Goal: Information Seeking & Learning: Learn about a topic

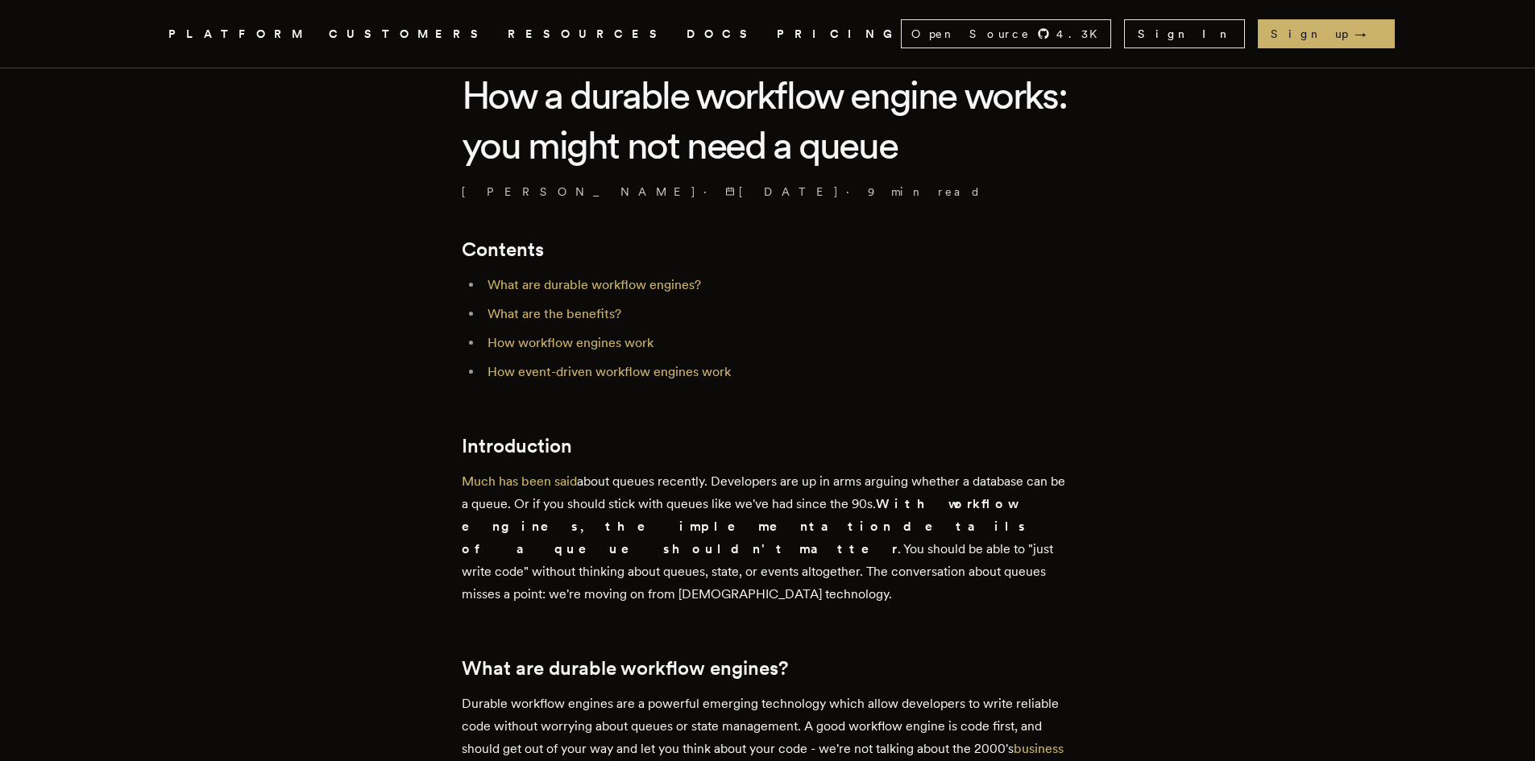
scroll to position [429, 0]
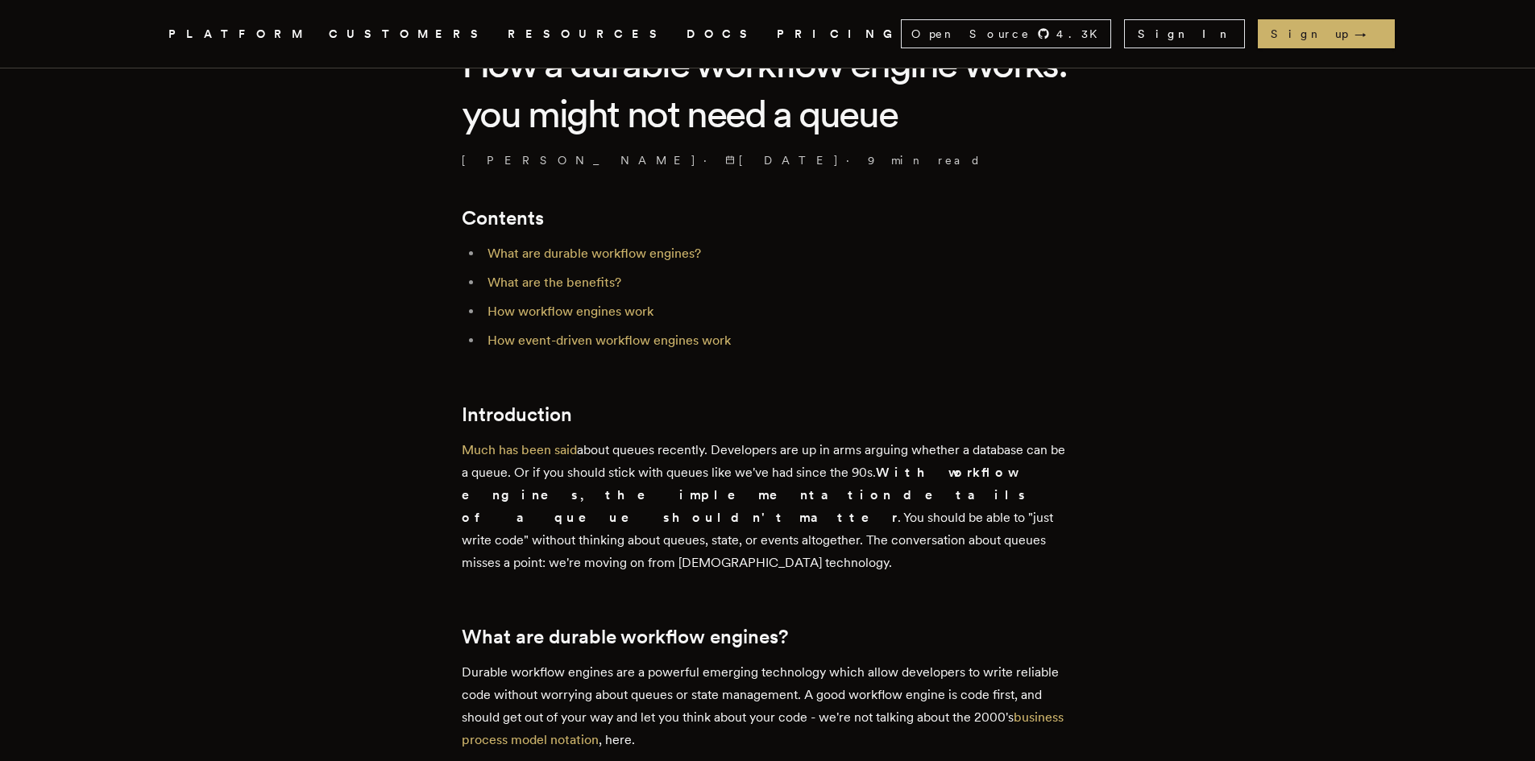
click at [687, 36] on link "DOCS" at bounding box center [722, 34] width 71 height 20
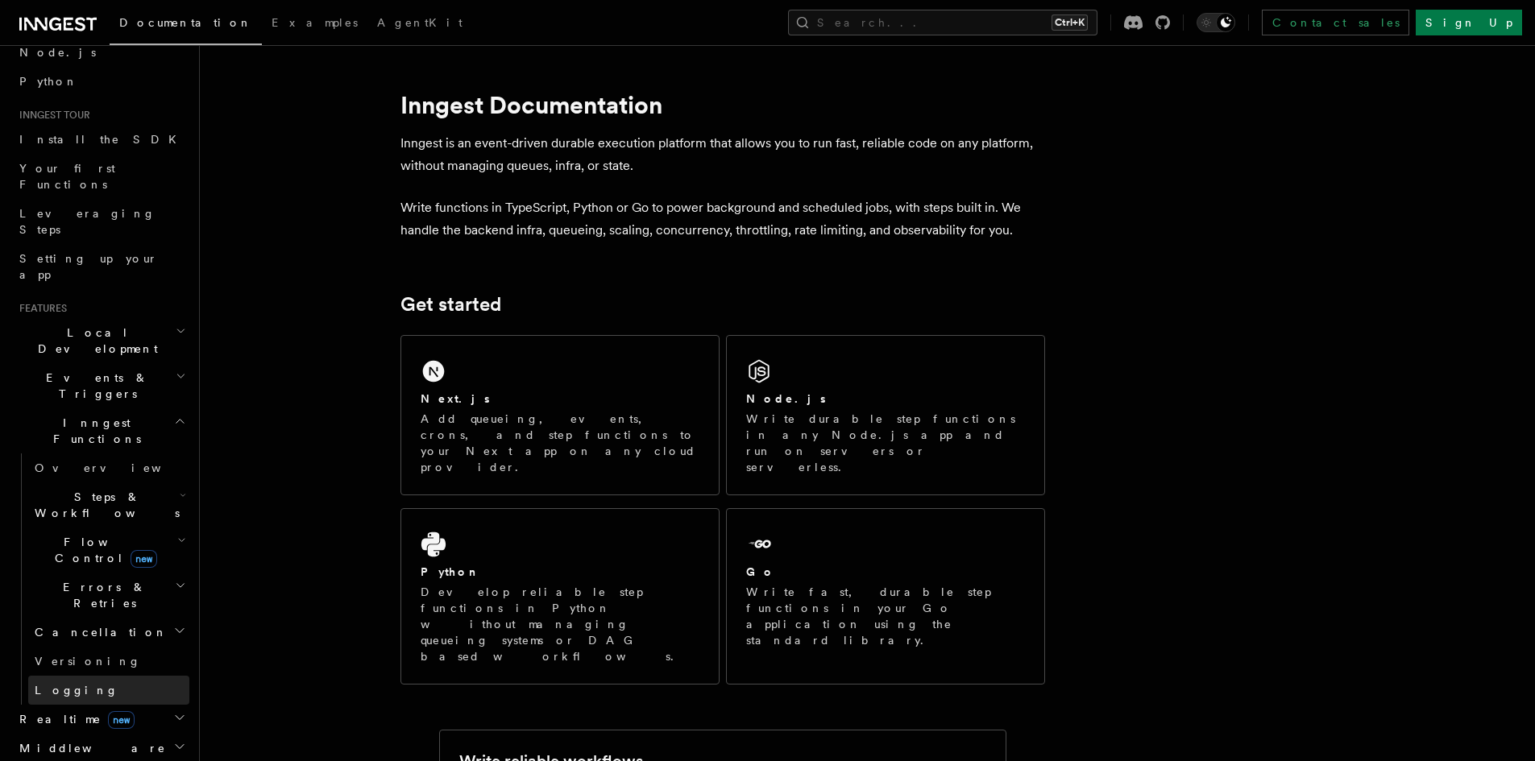
scroll to position [215, 0]
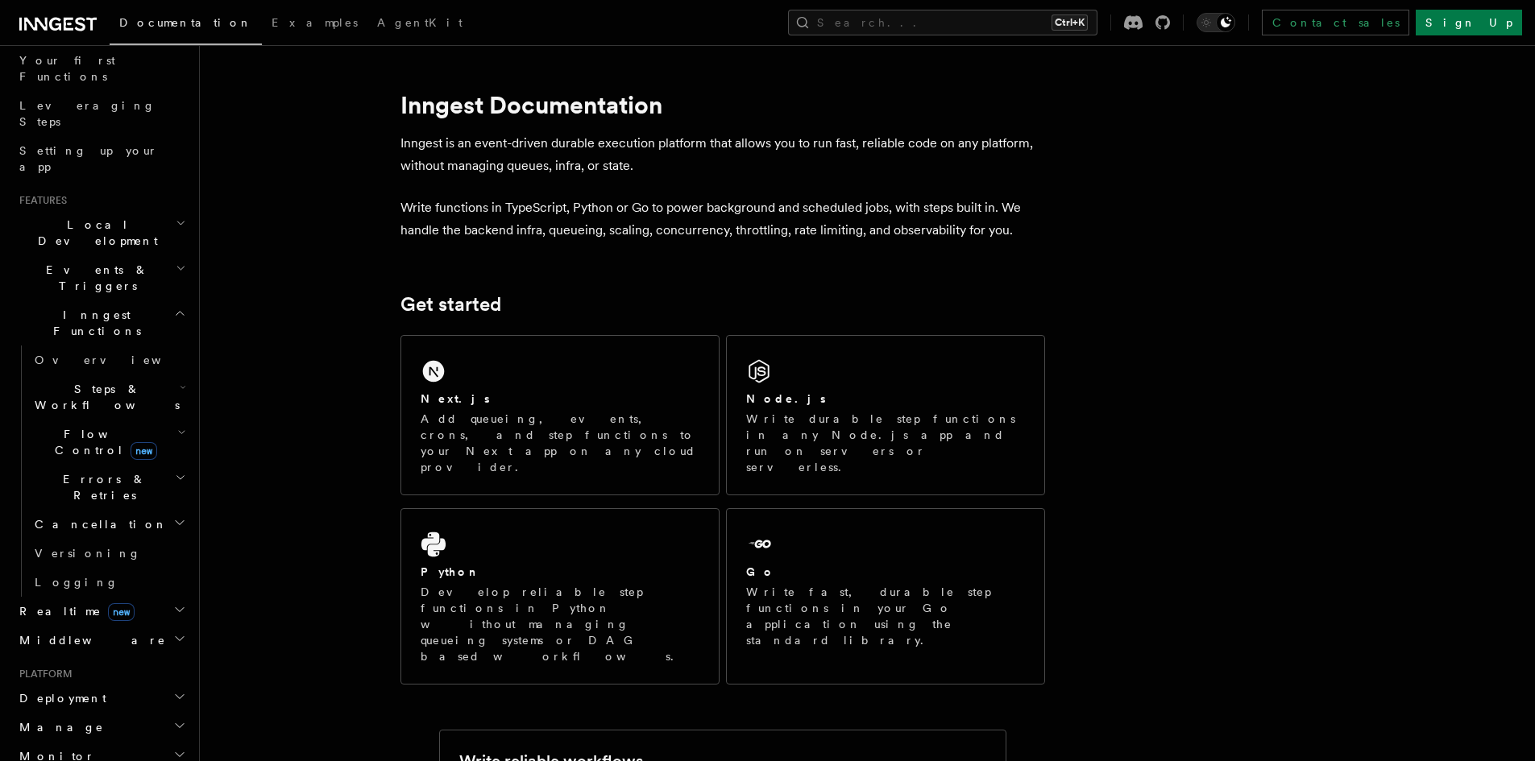
click at [177, 426] on icon "button" at bounding box center [181, 432] width 9 height 13
click at [174, 420] on h2 "Flow Control new" at bounding box center [108, 442] width 161 height 45
click at [180, 381] on icon "button" at bounding box center [183, 387] width 6 height 13
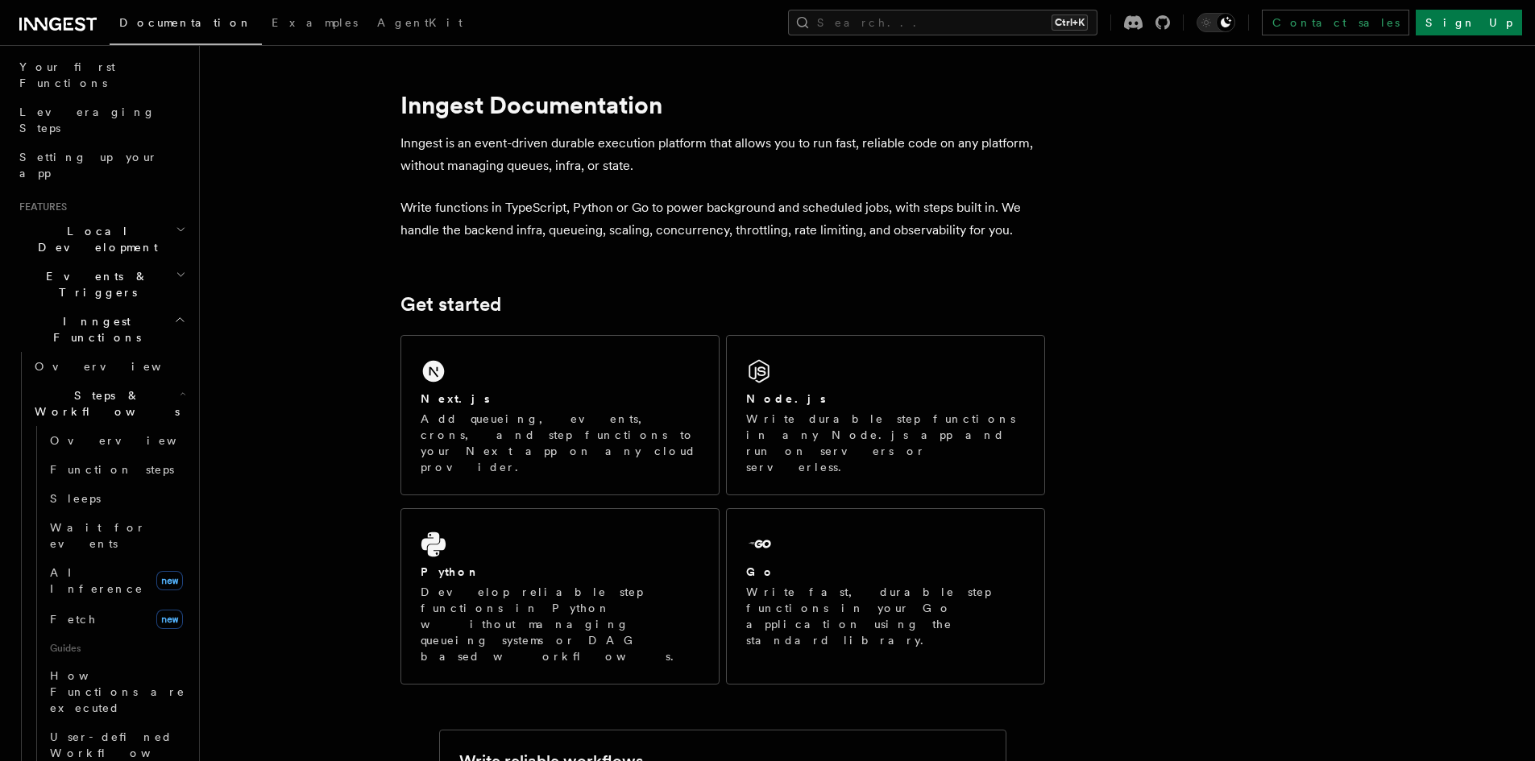
scroll to position [322, 0]
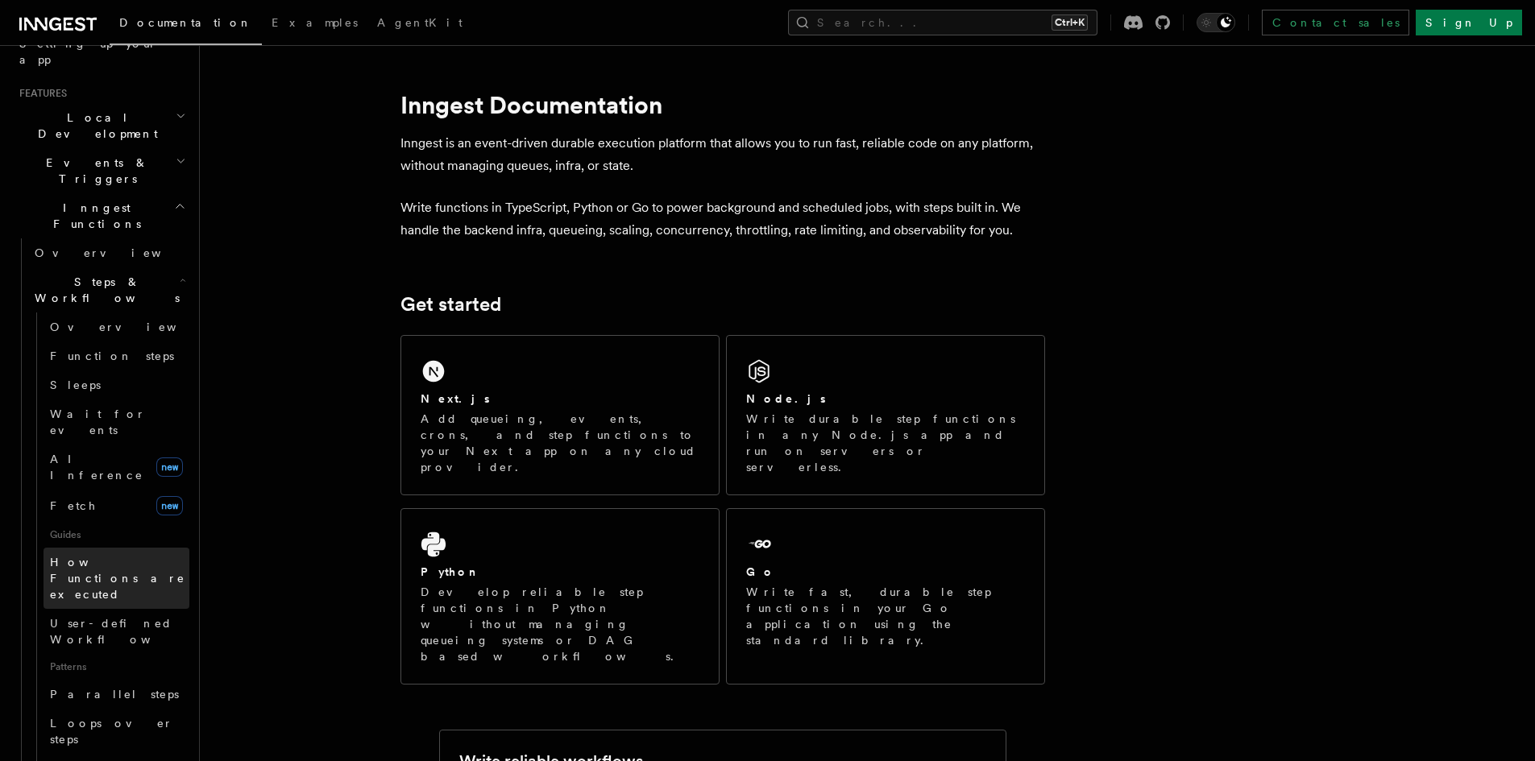
click at [149, 548] on link "How Functions are executed" at bounding box center [117, 578] width 146 height 61
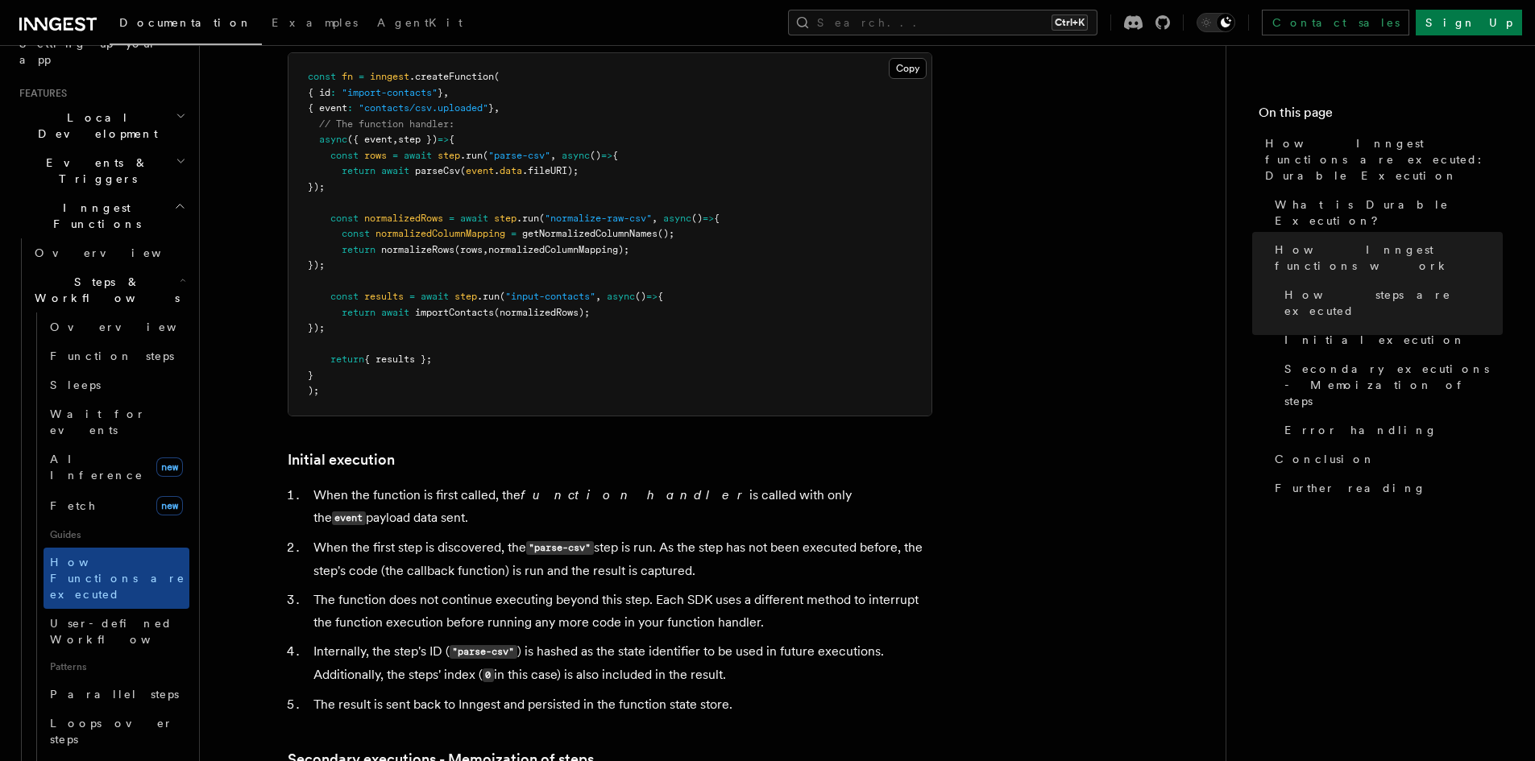
scroll to position [1396, 0]
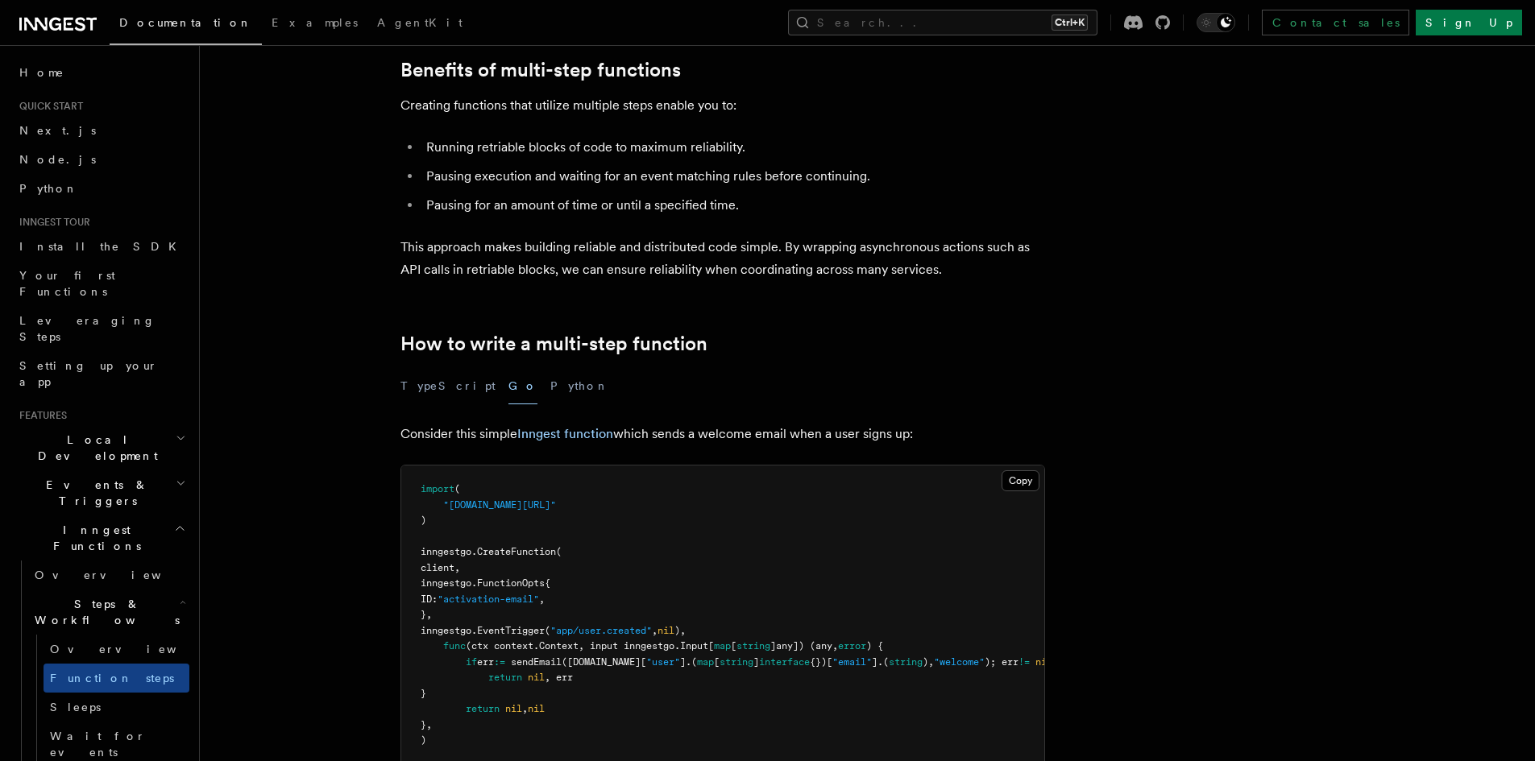
scroll to position [215, 0]
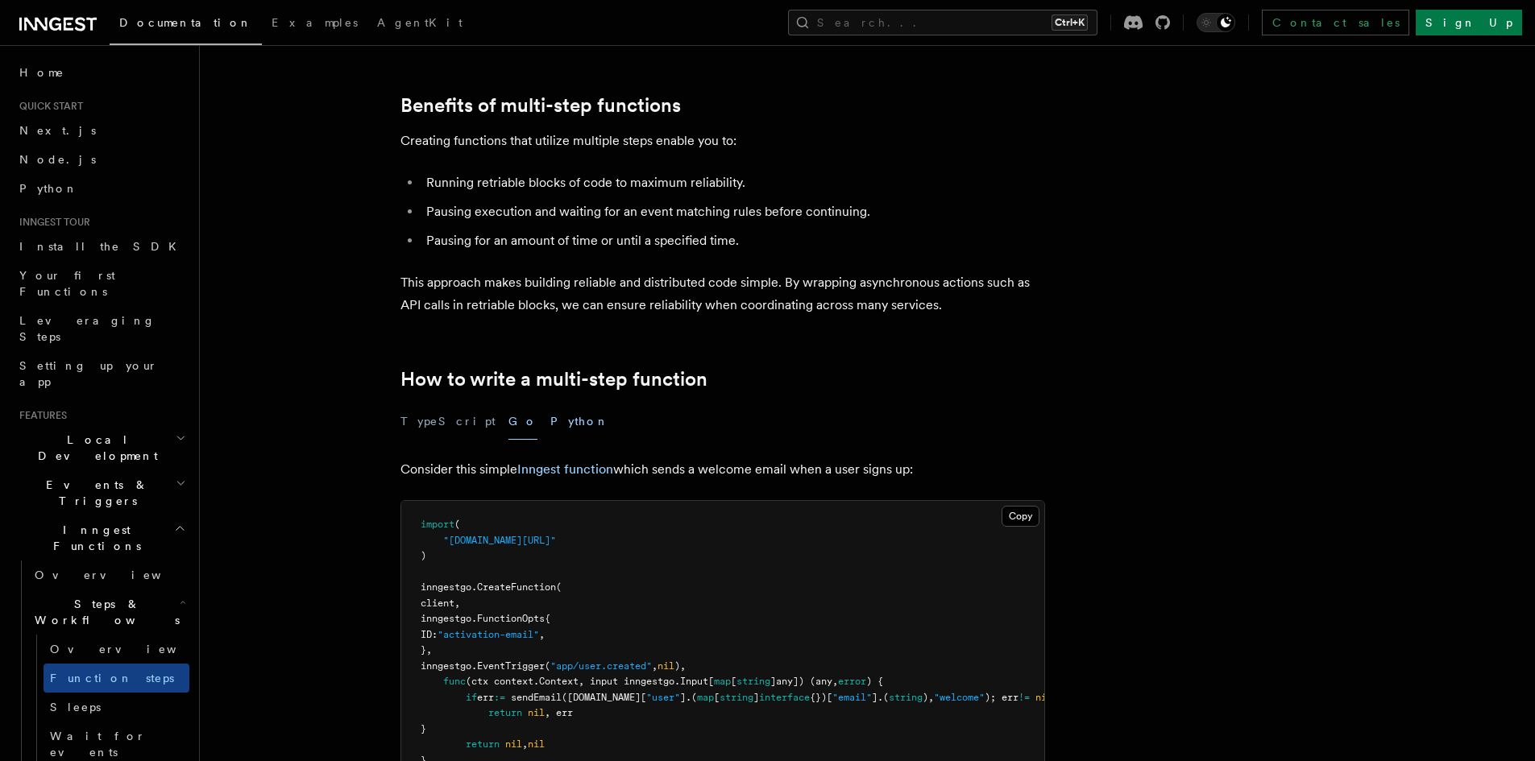
click at [550, 418] on button "Python" at bounding box center [579, 422] width 59 height 36
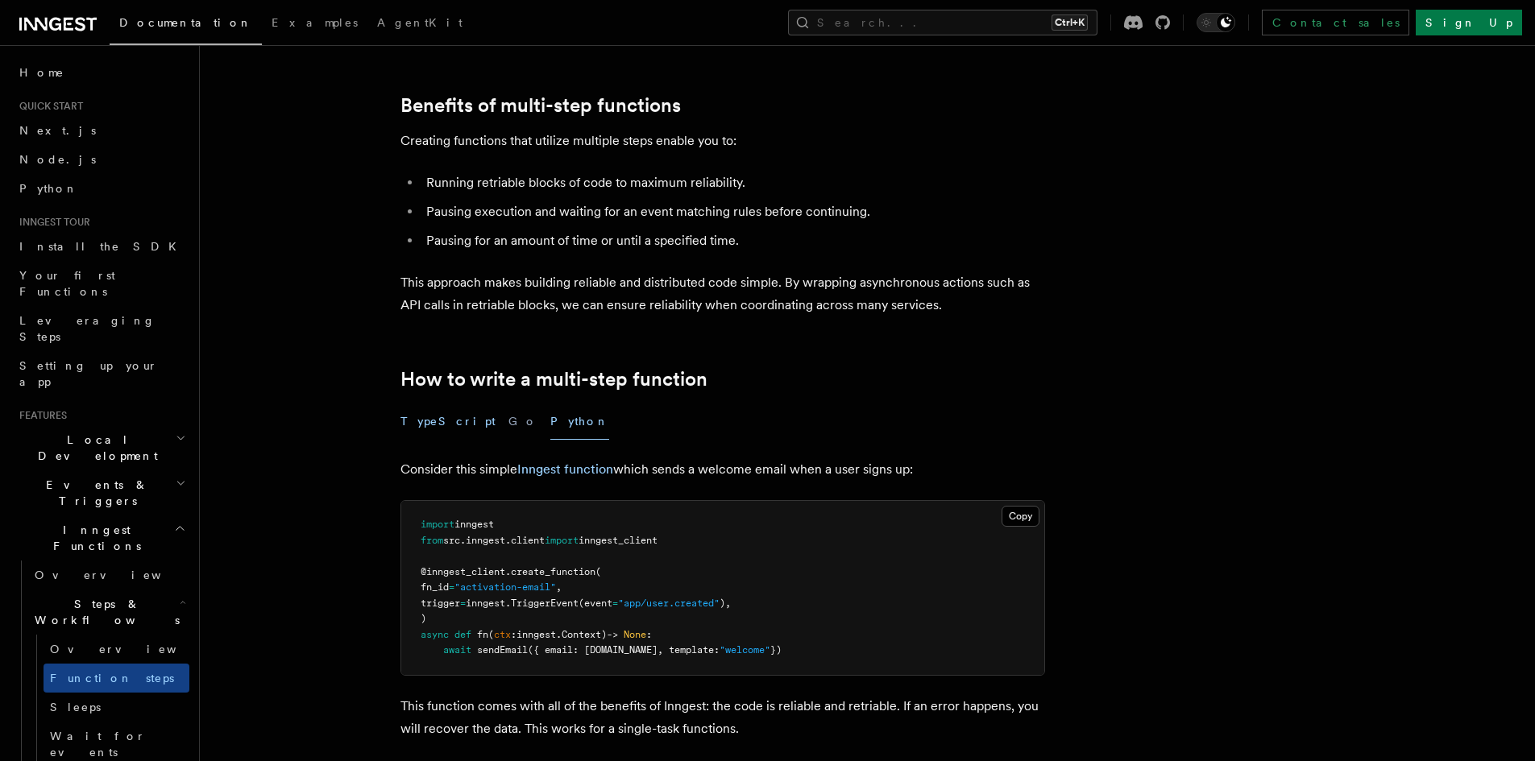
click at [441, 419] on button "TypeScript" at bounding box center [447, 422] width 95 height 36
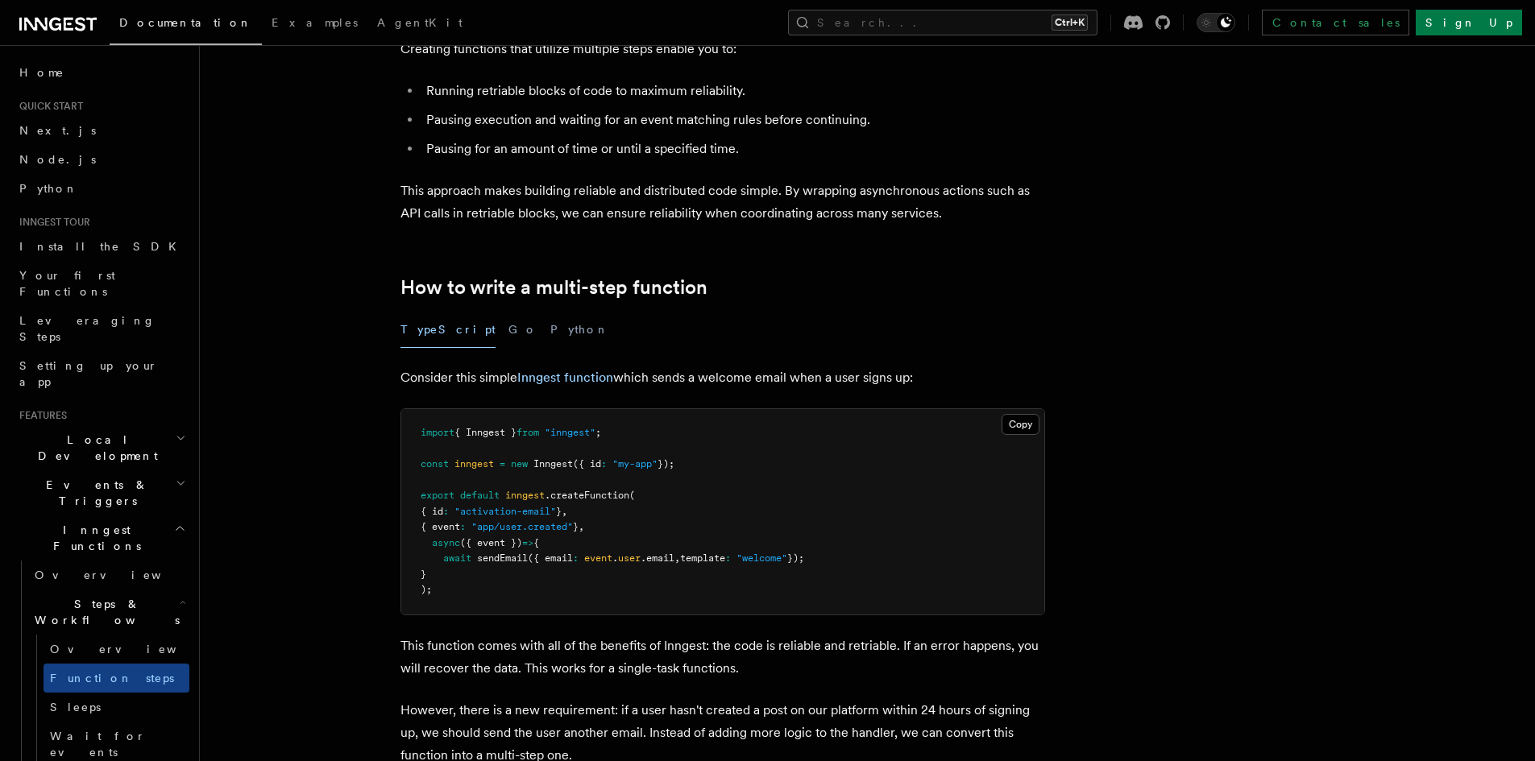
scroll to position [537, 0]
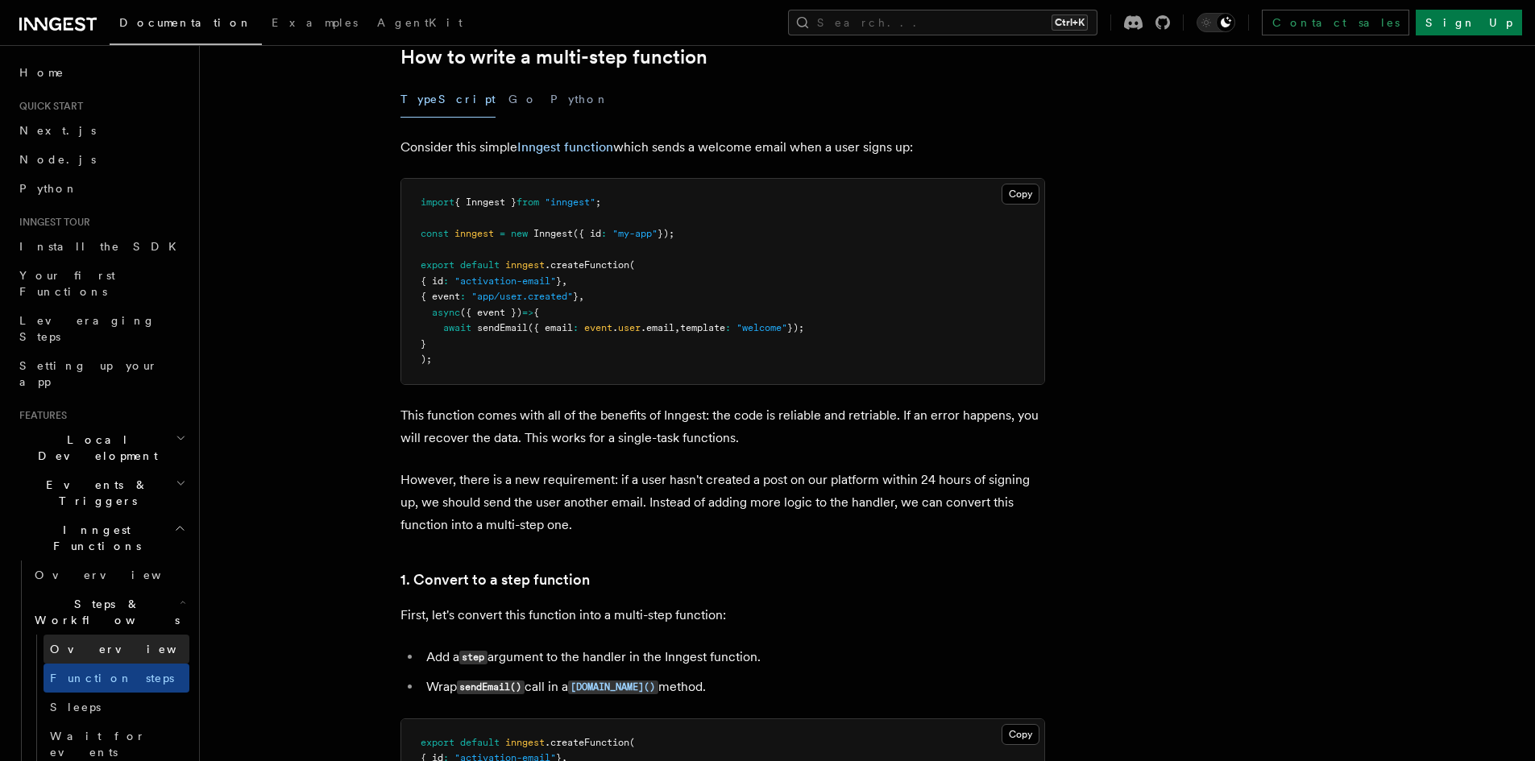
click at [83, 641] on span "Overview" at bounding box center [133, 649] width 166 height 16
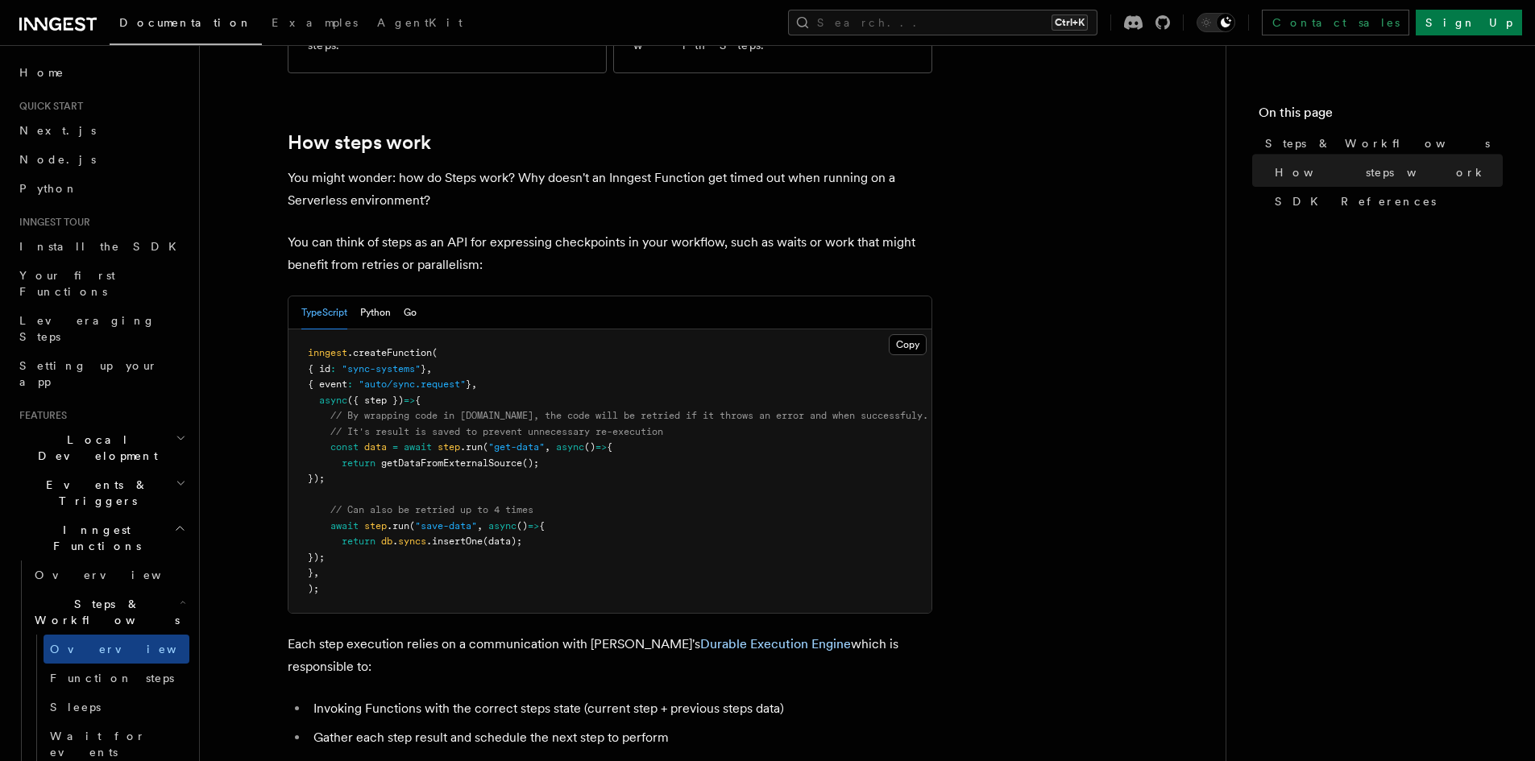
scroll to position [429, 0]
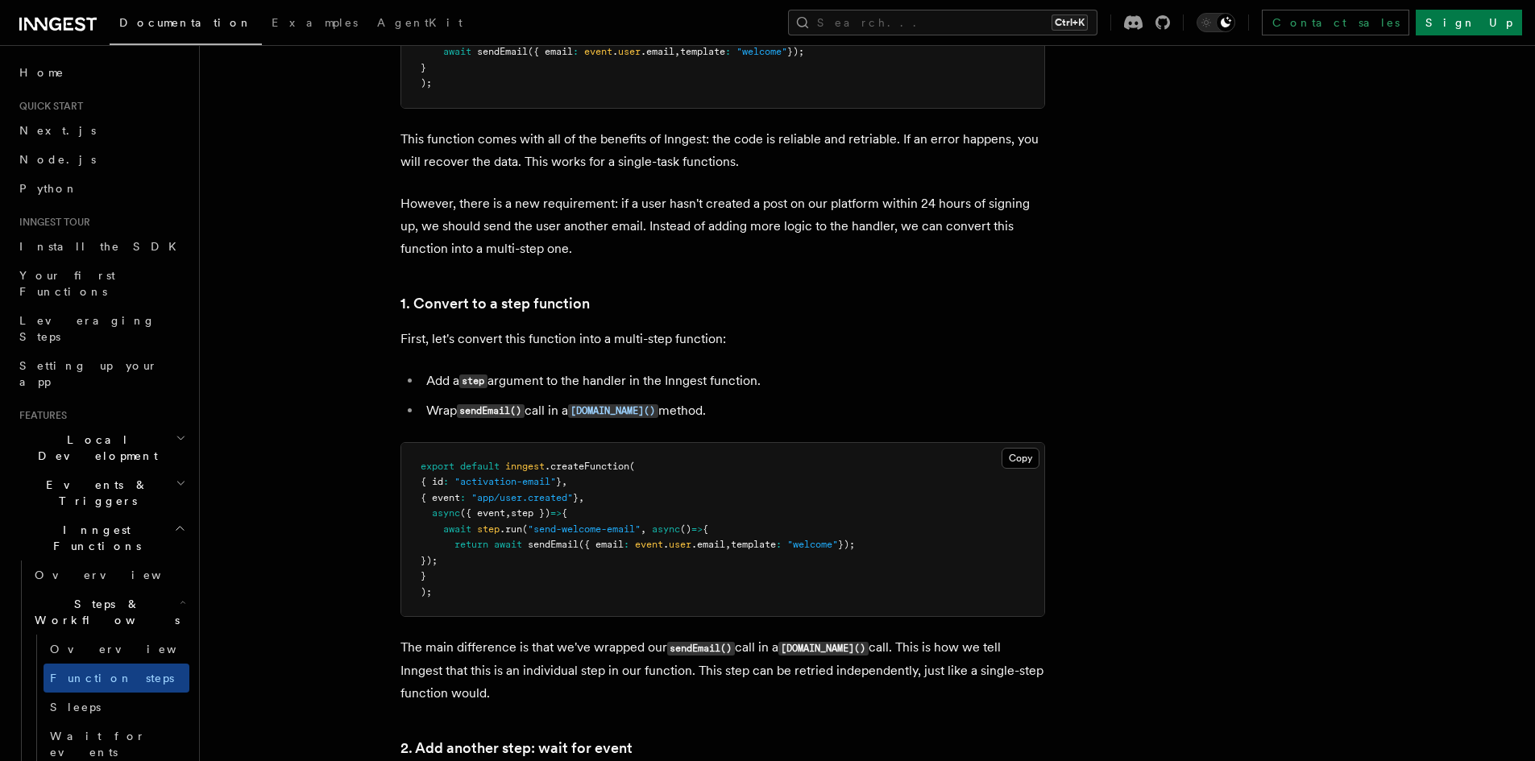
scroll to position [1290, 0]
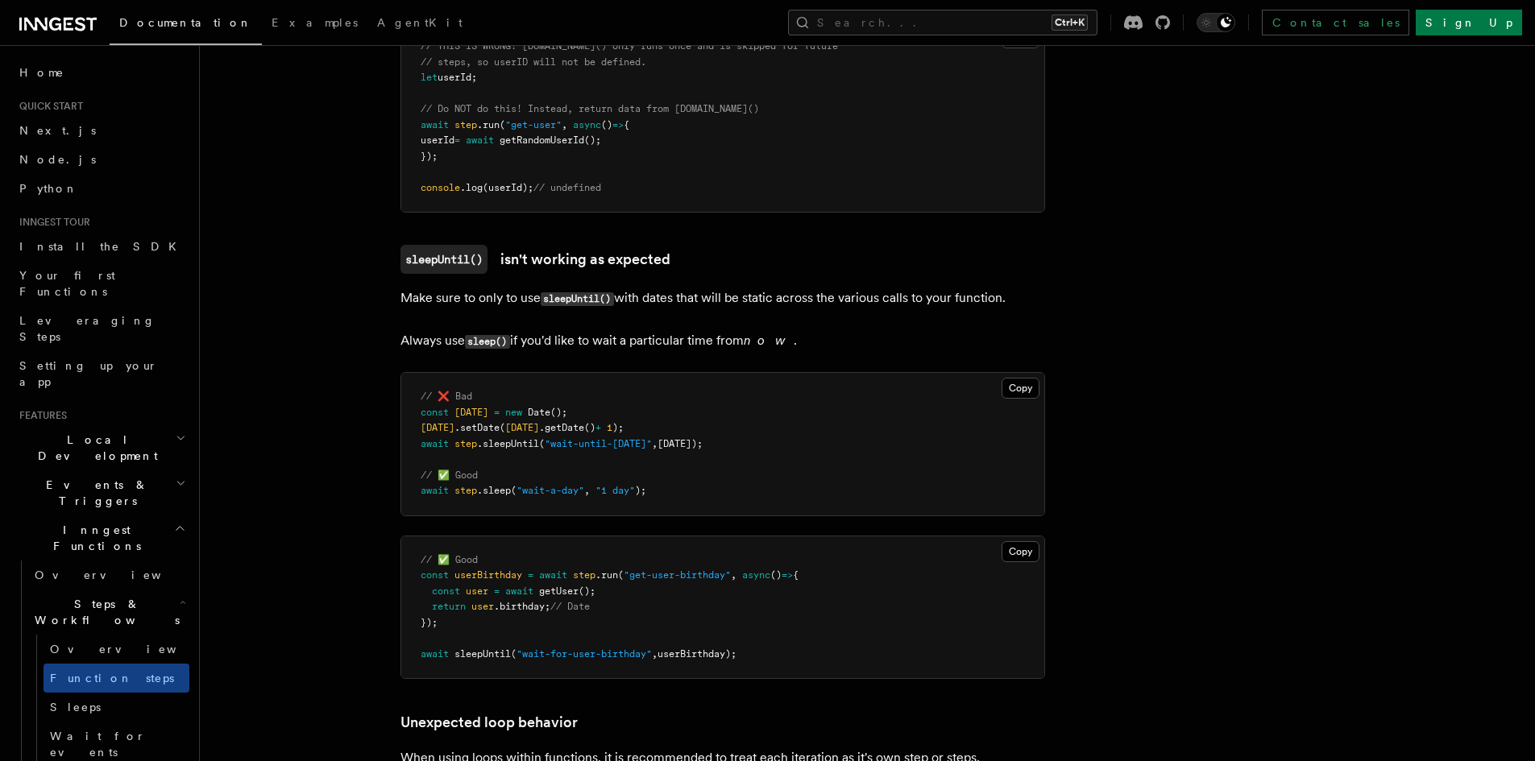
scroll to position [4728, 0]
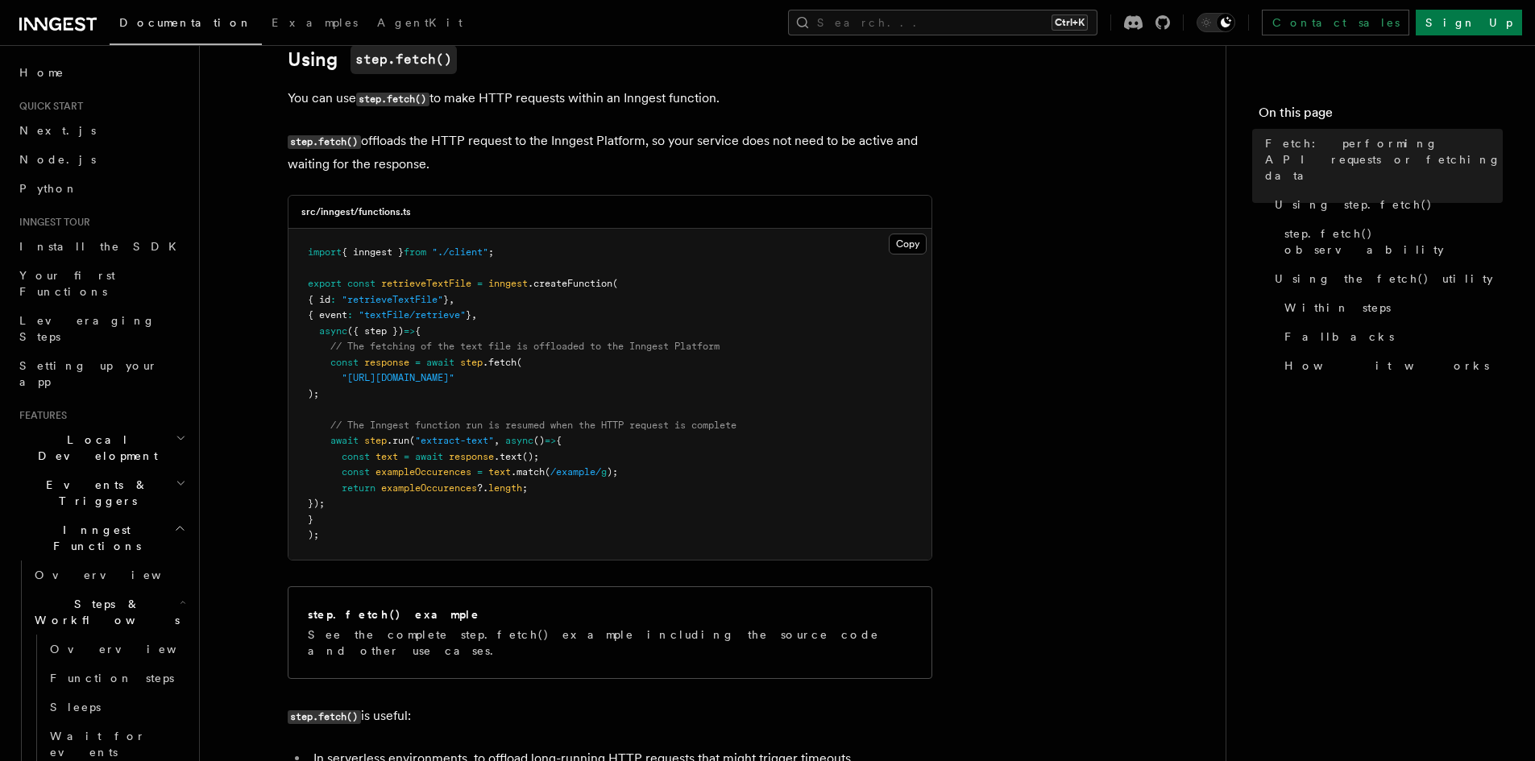
scroll to position [537, 0]
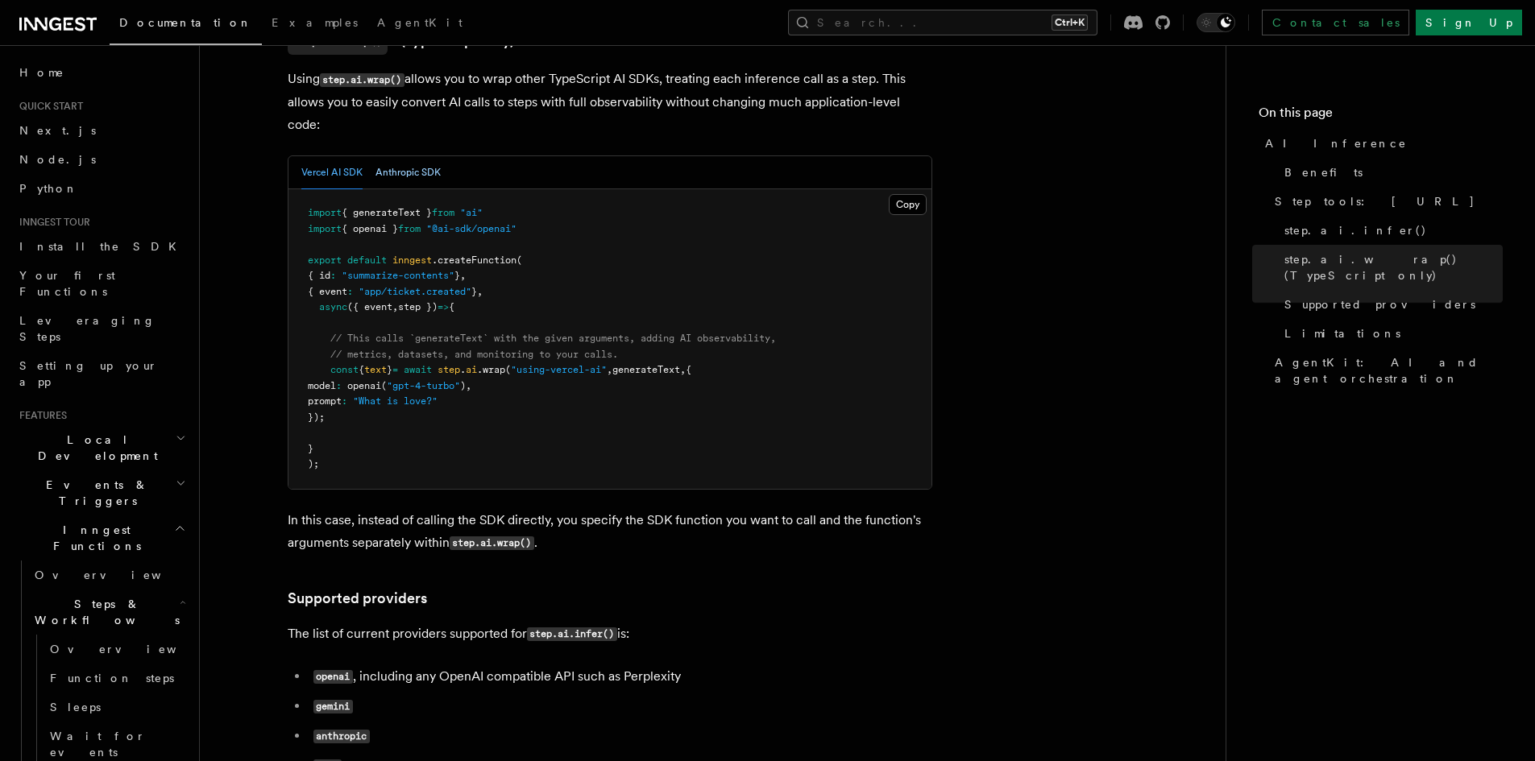
click at [419, 156] on button "Anthropic SDK" at bounding box center [407, 172] width 65 height 33
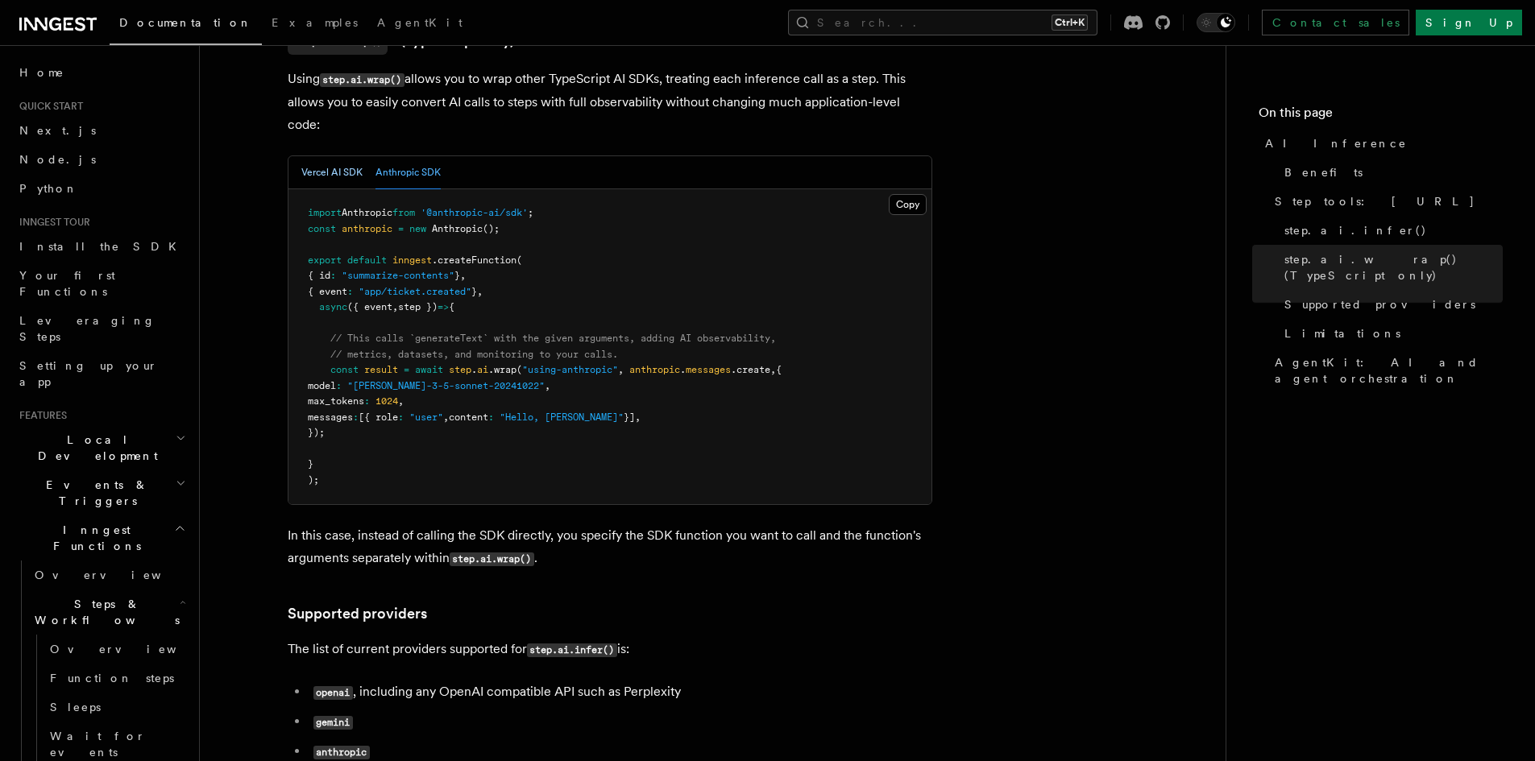
click at [339, 156] on button "Vercel AI SDK" at bounding box center [331, 172] width 61 height 33
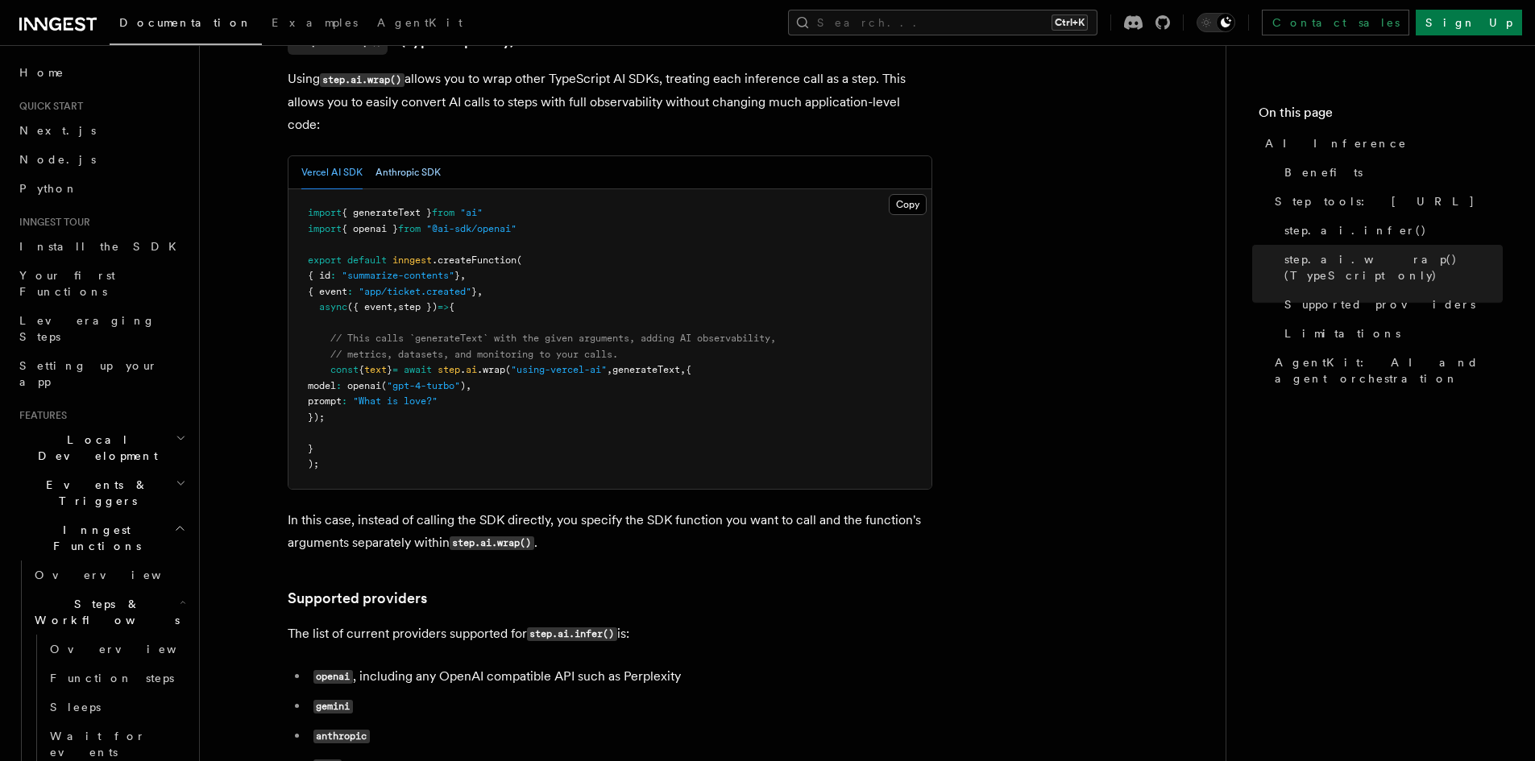
click at [405, 156] on button "Anthropic SDK" at bounding box center [407, 172] width 65 height 33
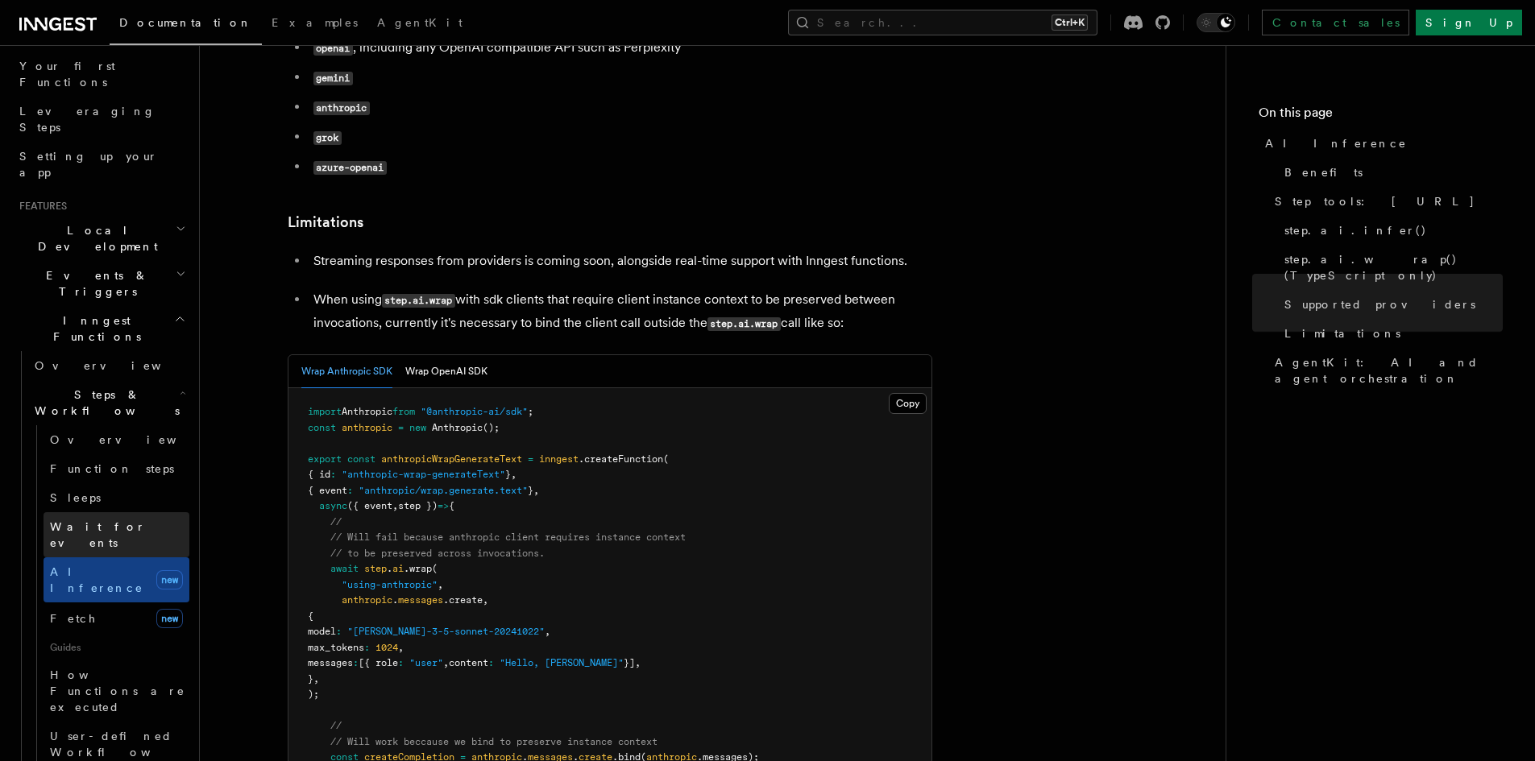
scroll to position [322, 0]
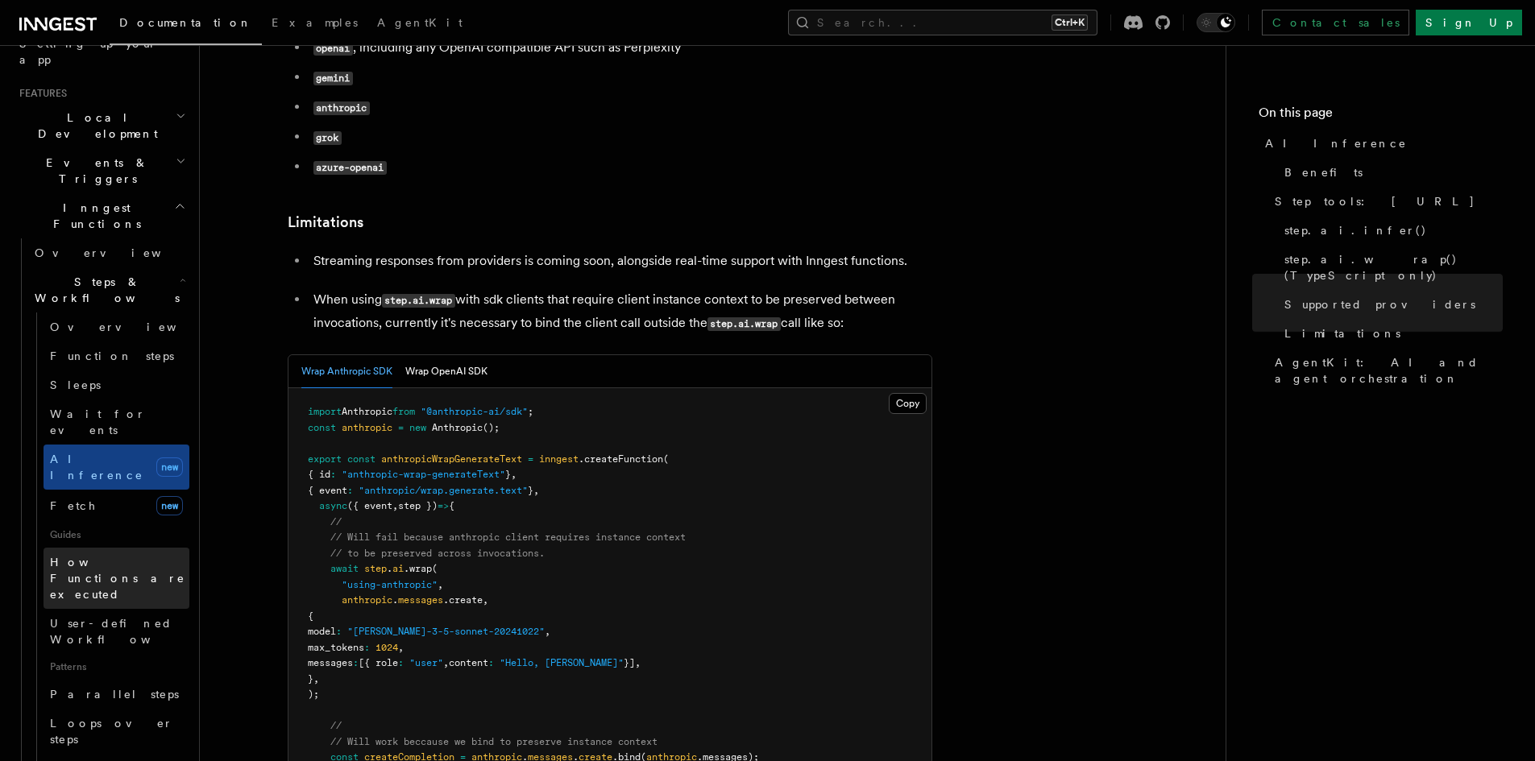
click at [121, 556] on span "How Functions are executed" at bounding box center [117, 578] width 135 height 45
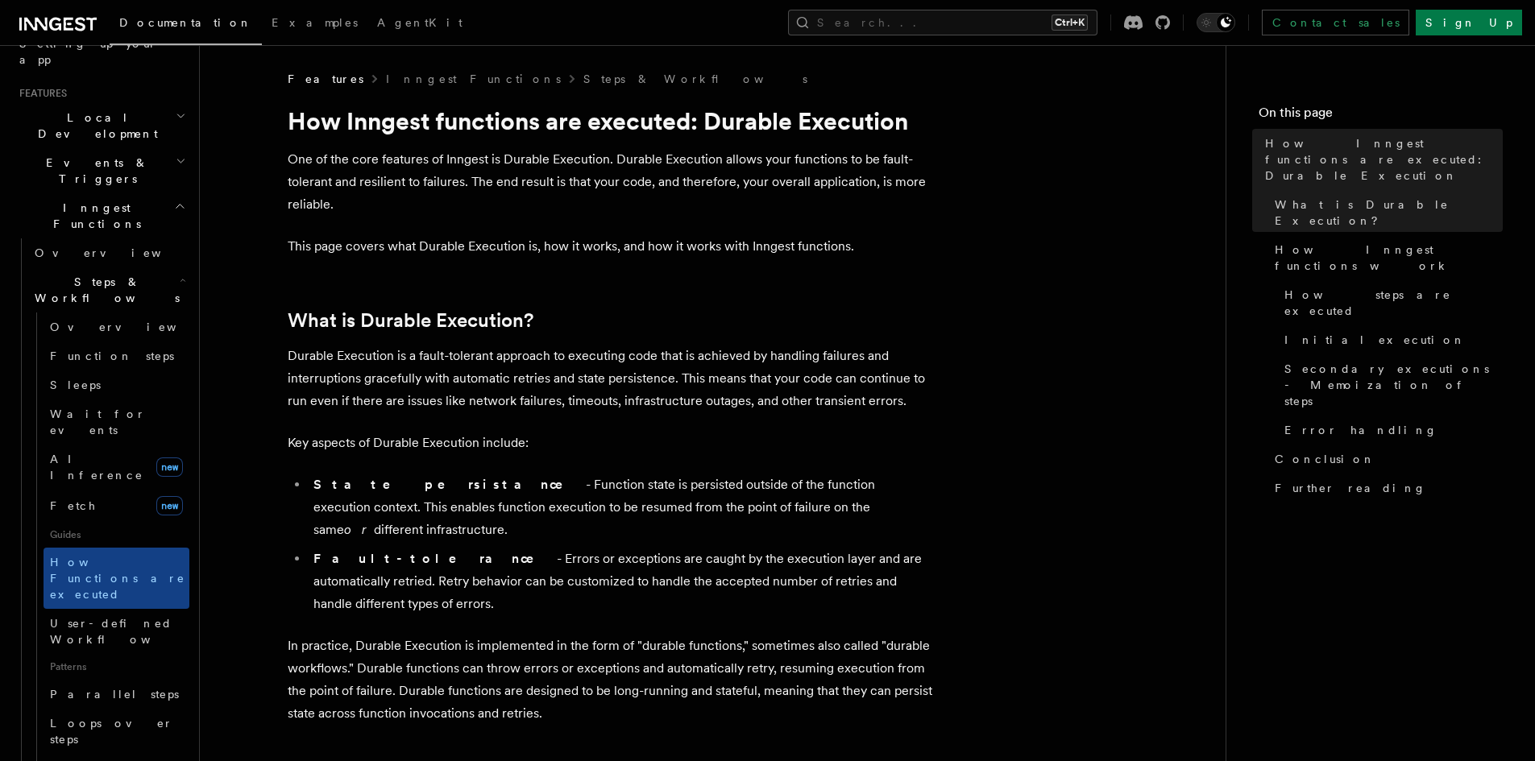
click at [178, 471] on header "Search... Documentation Examples AgentKit Home Quick start Next.js Node.js Pyth…" at bounding box center [100, 403] width 200 height 716
click at [165, 616] on span "User-defined Workflows" at bounding box center [122, 632] width 145 height 32
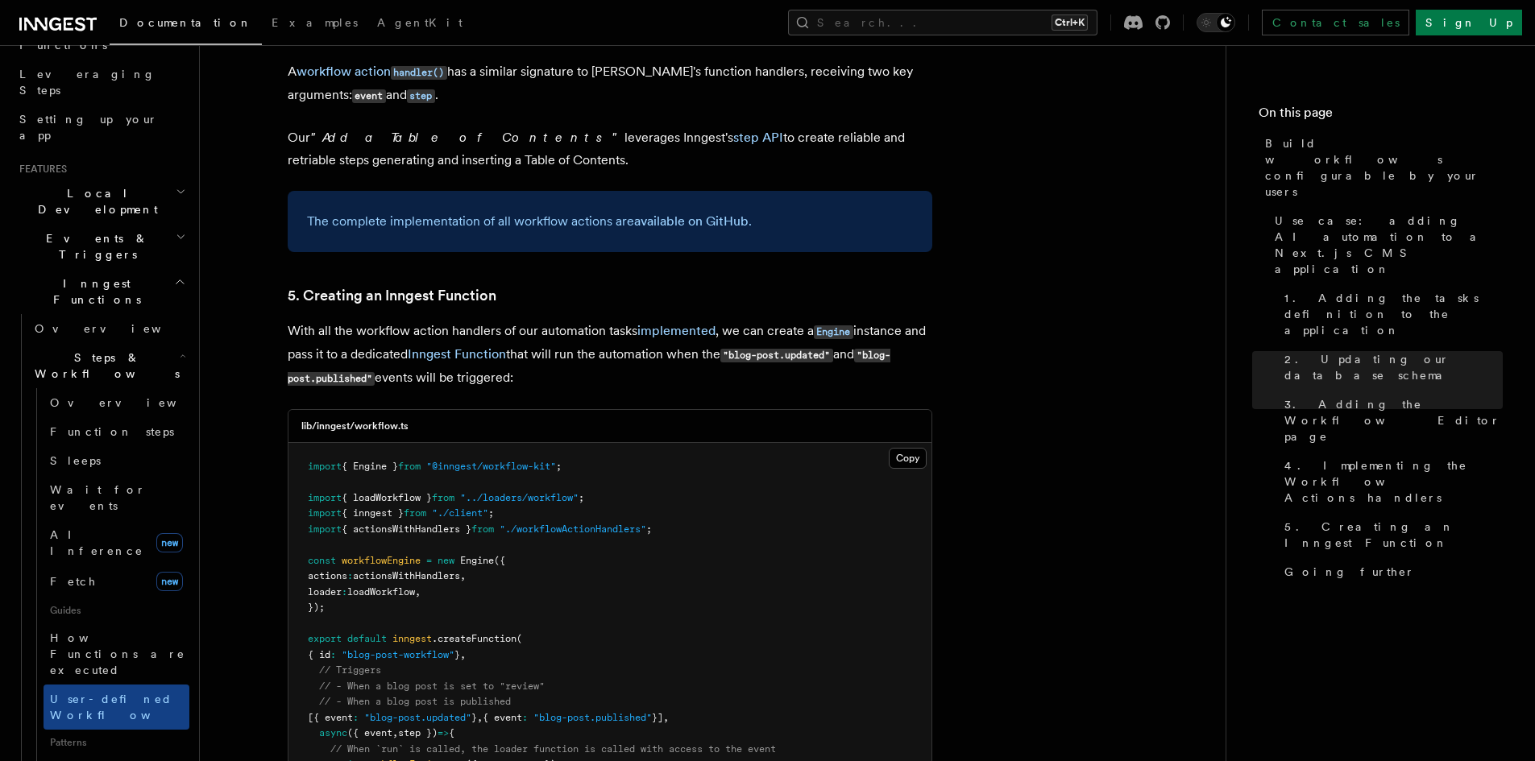
scroll to position [211, 0]
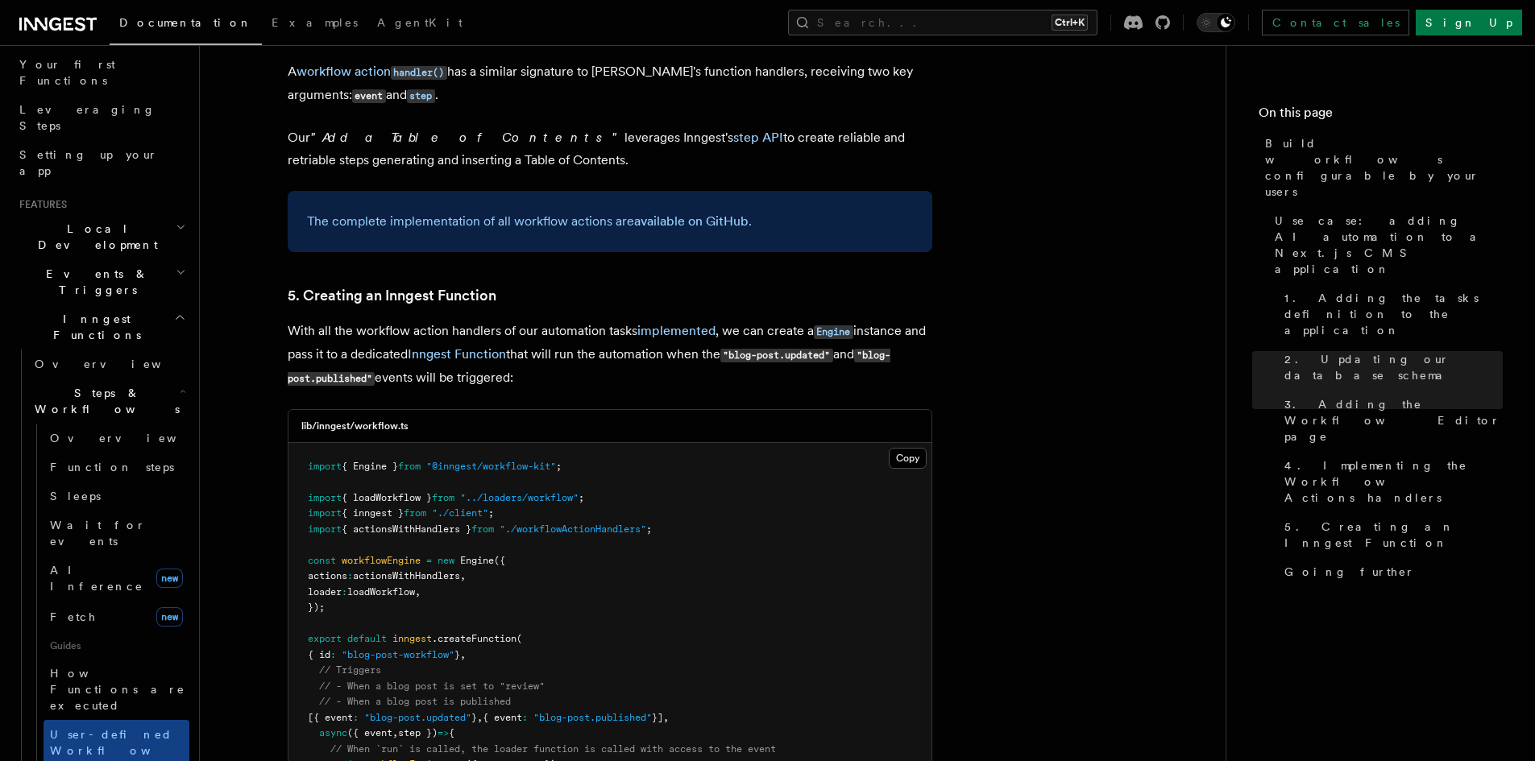
click at [180, 385] on icon "button" at bounding box center [183, 391] width 6 height 13
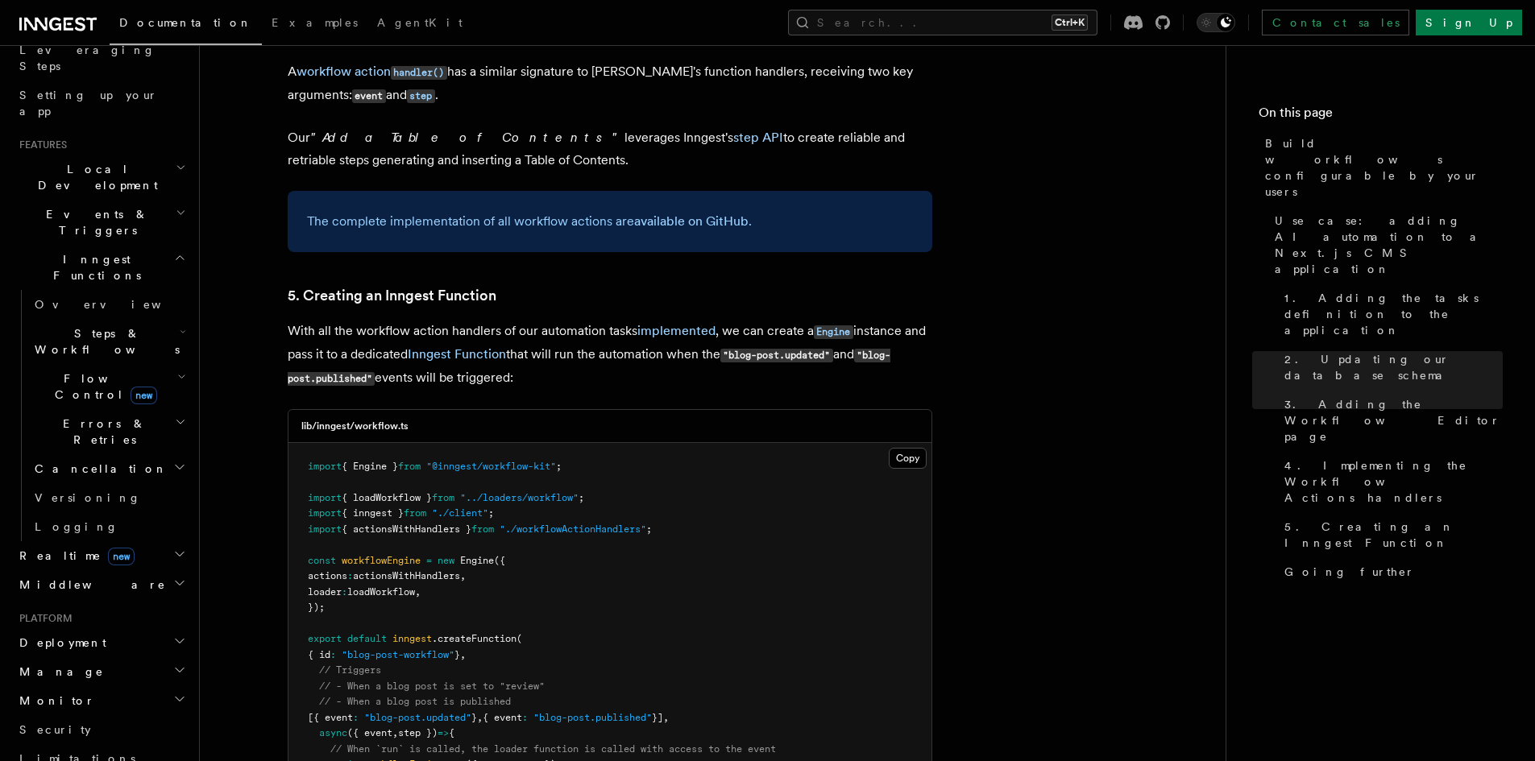
scroll to position [318, 0]
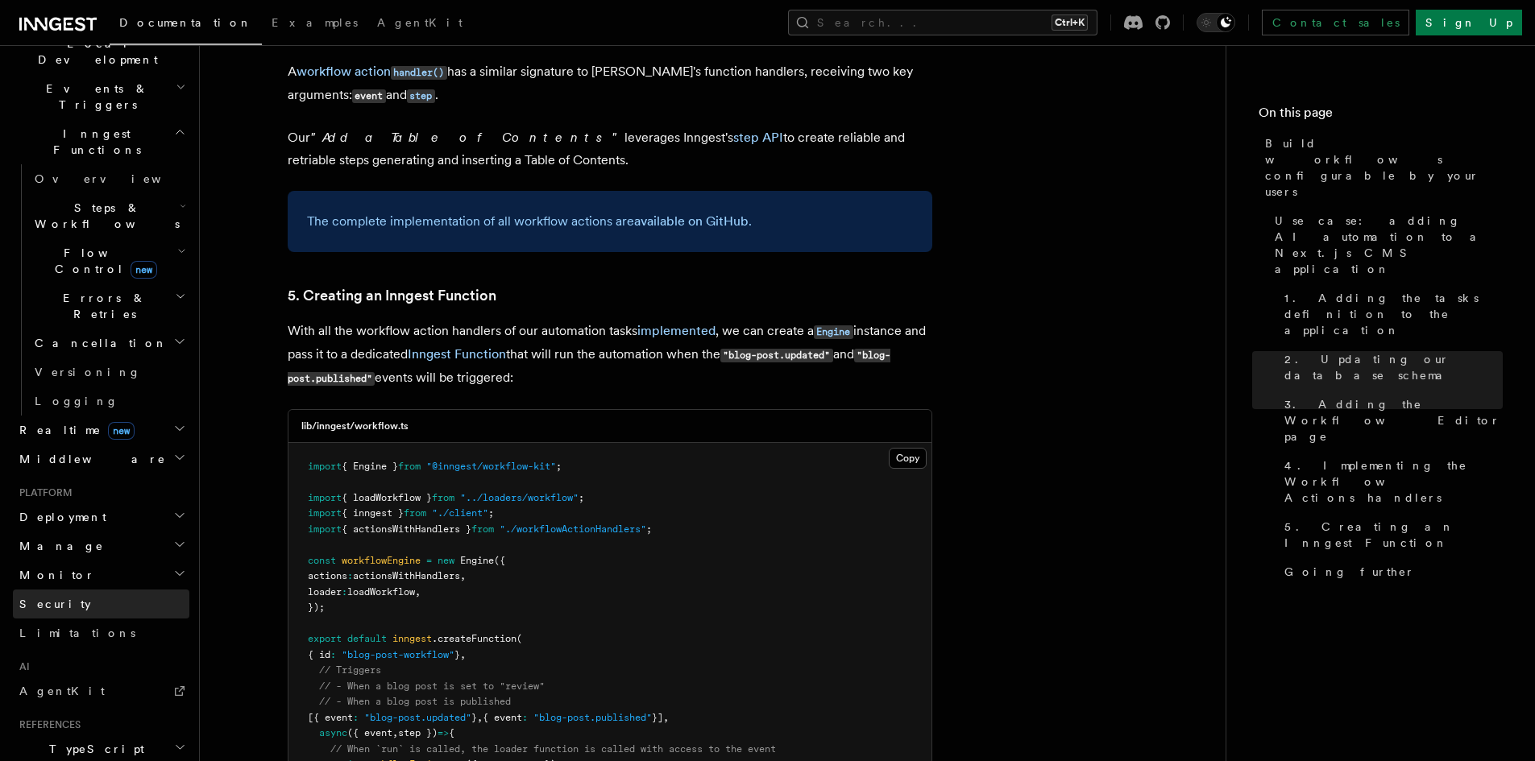
scroll to position [528, 0]
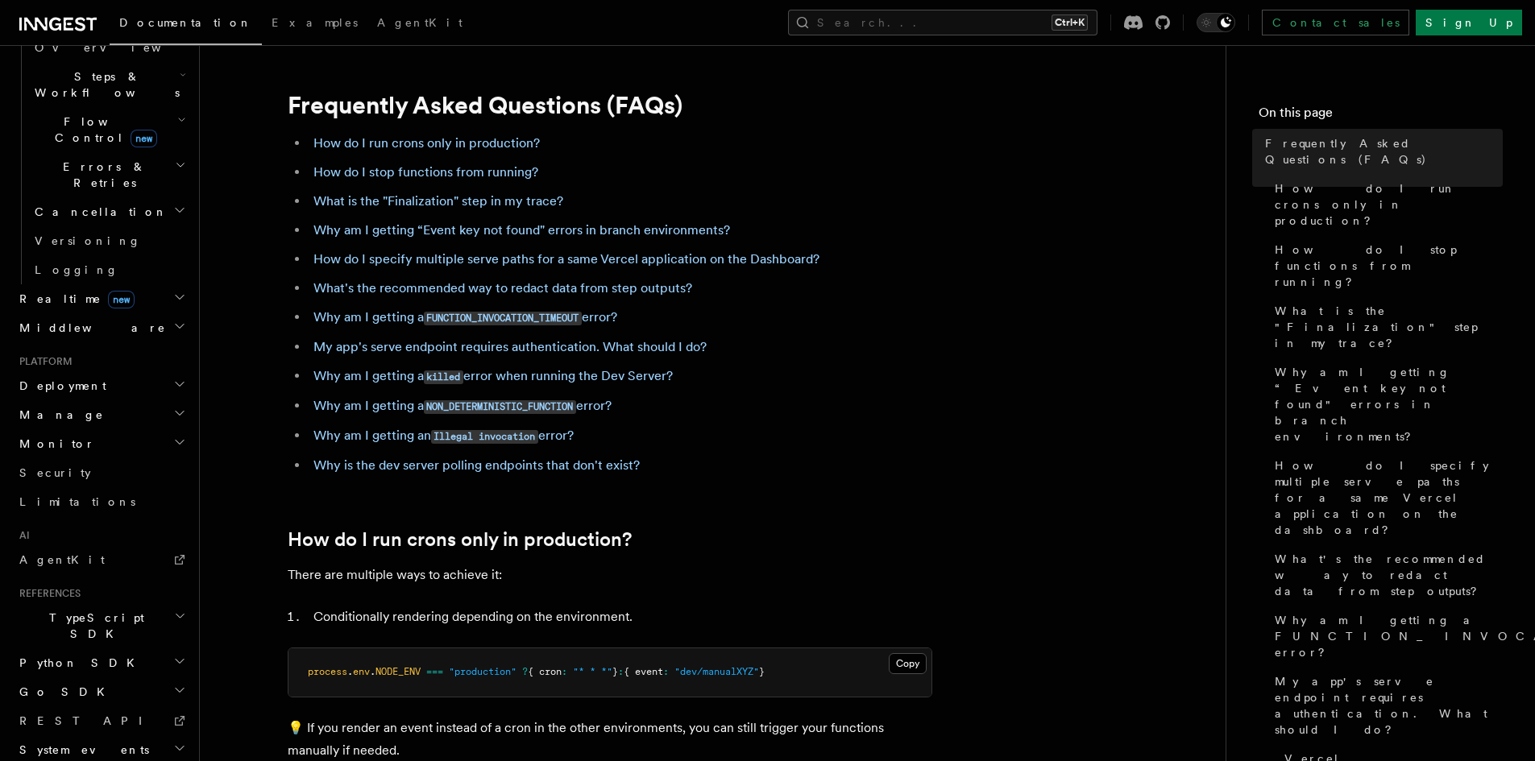
scroll to position [6835, 0]
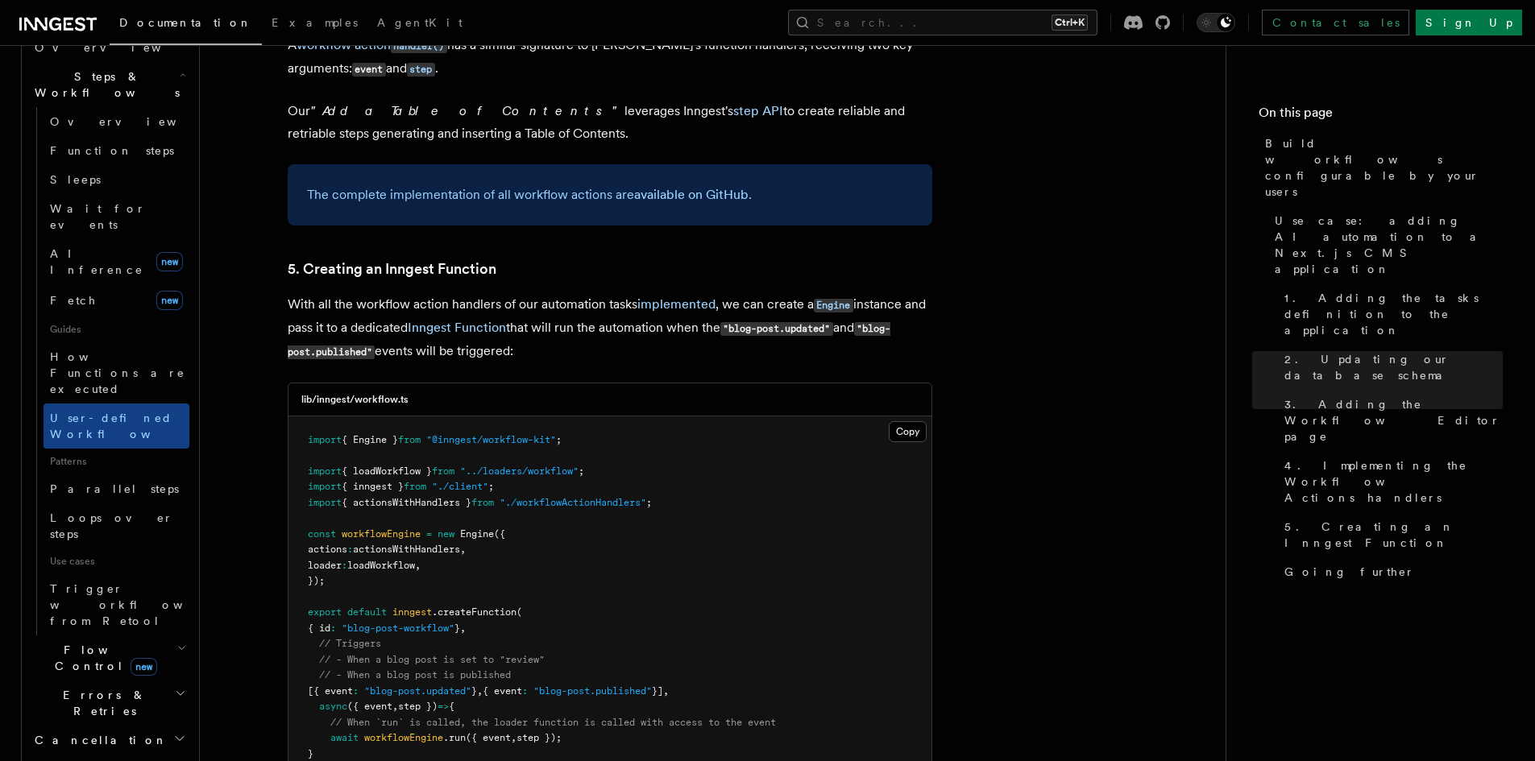
scroll to position [6620, 0]
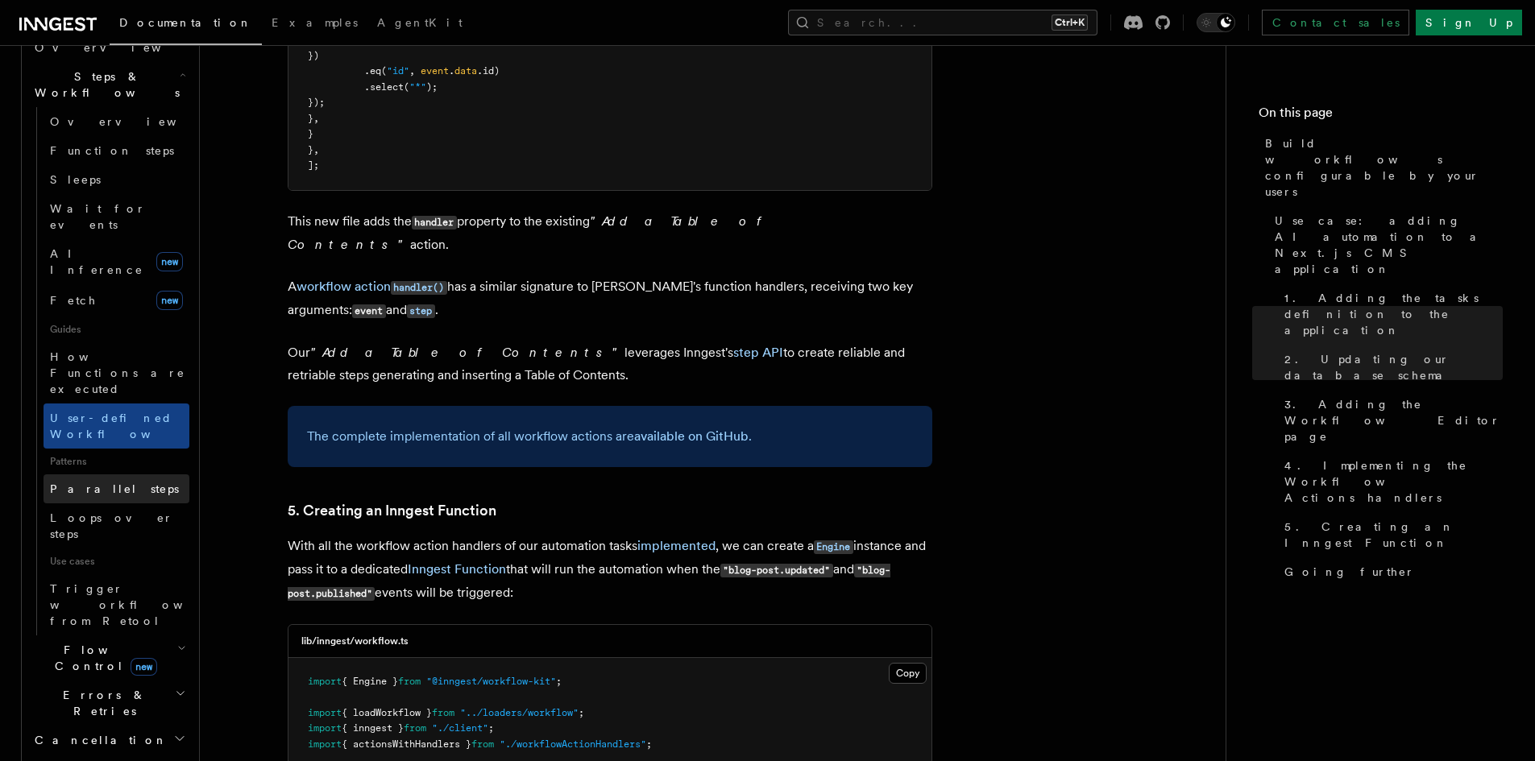
click at [140, 475] on link "Parallel steps" at bounding box center [117, 489] width 146 height 29
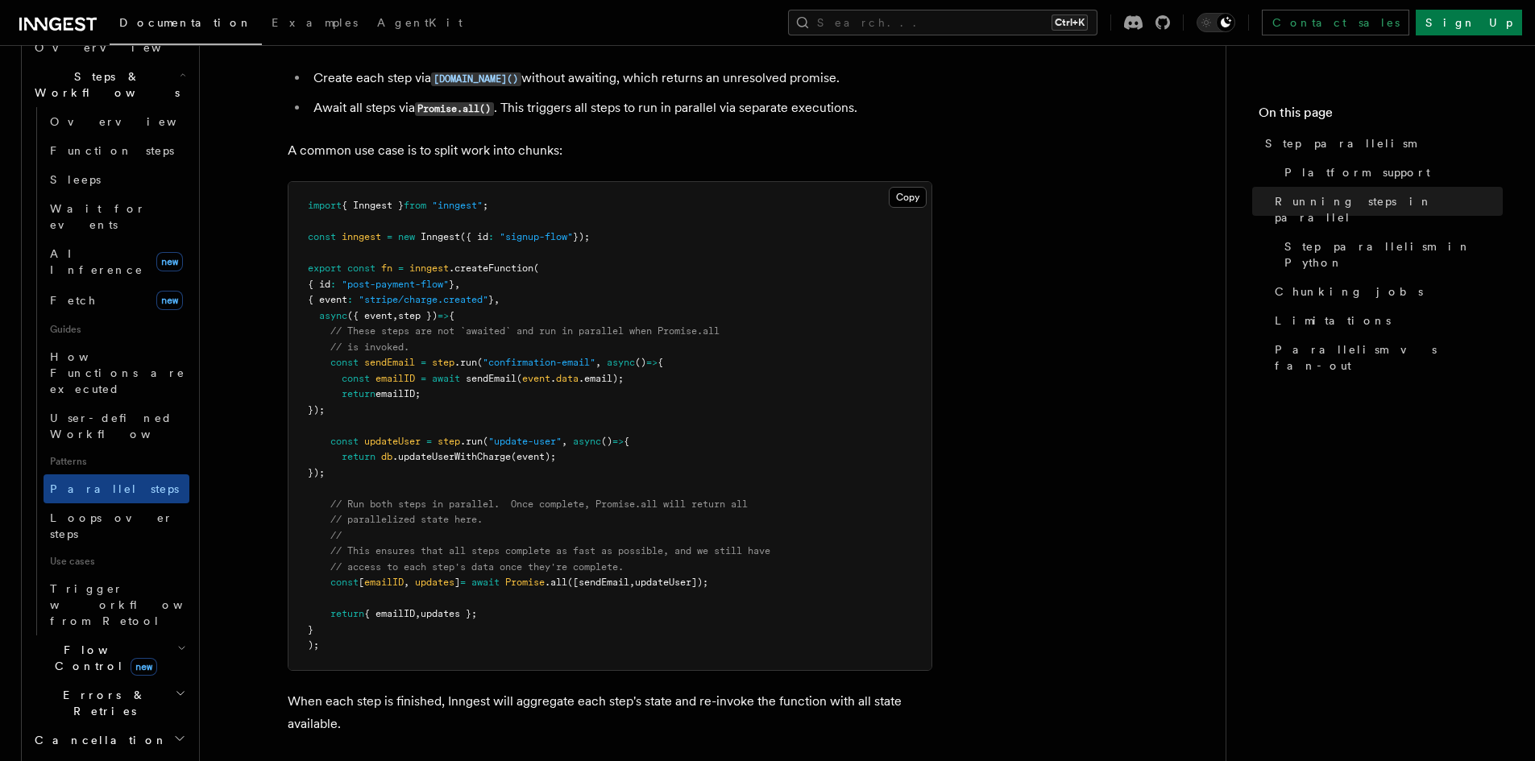
scroll to position [430, 0]
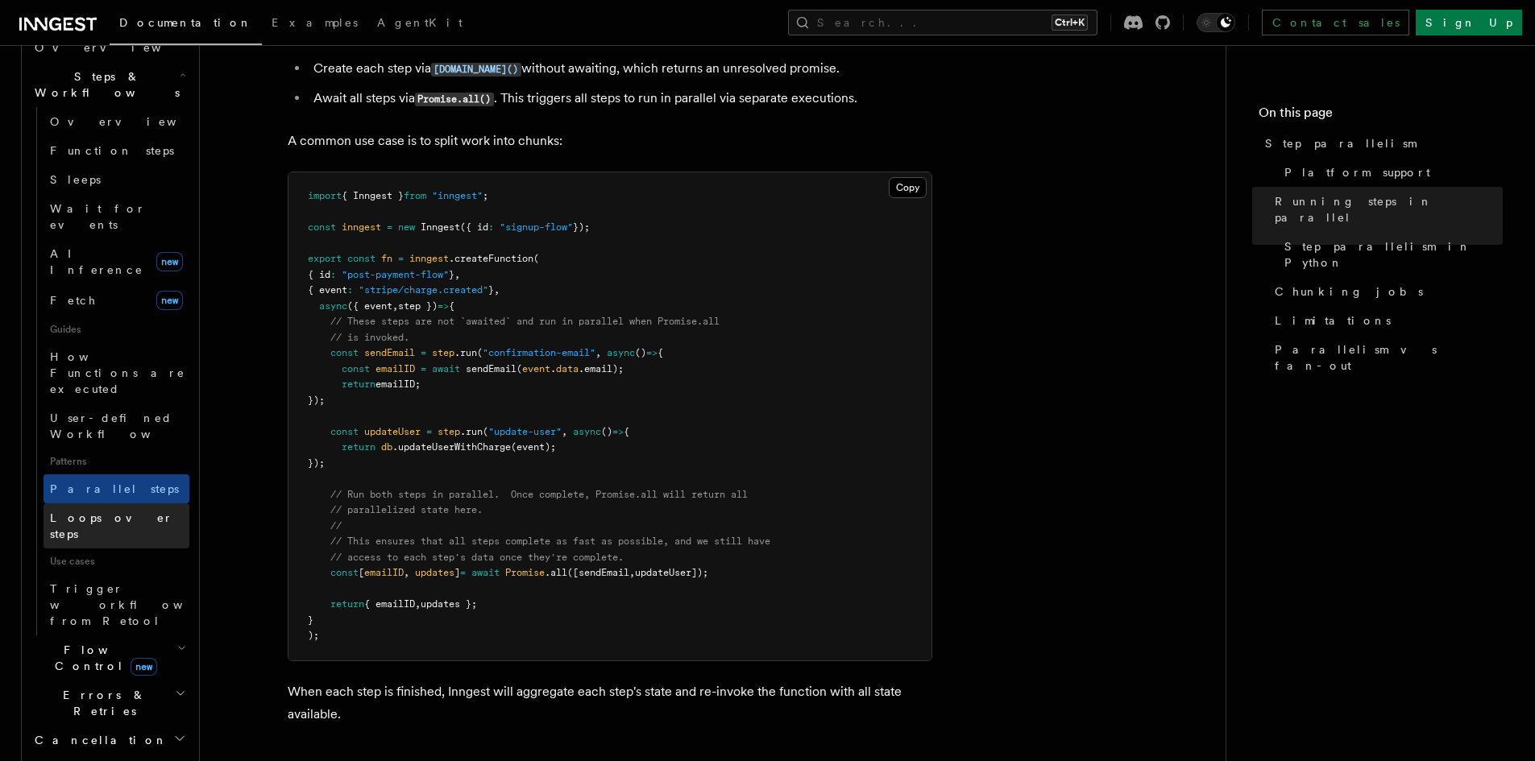
click at [128, 512] on span "Loops over steps" at bounding box center [111, 526] width 123 height 29
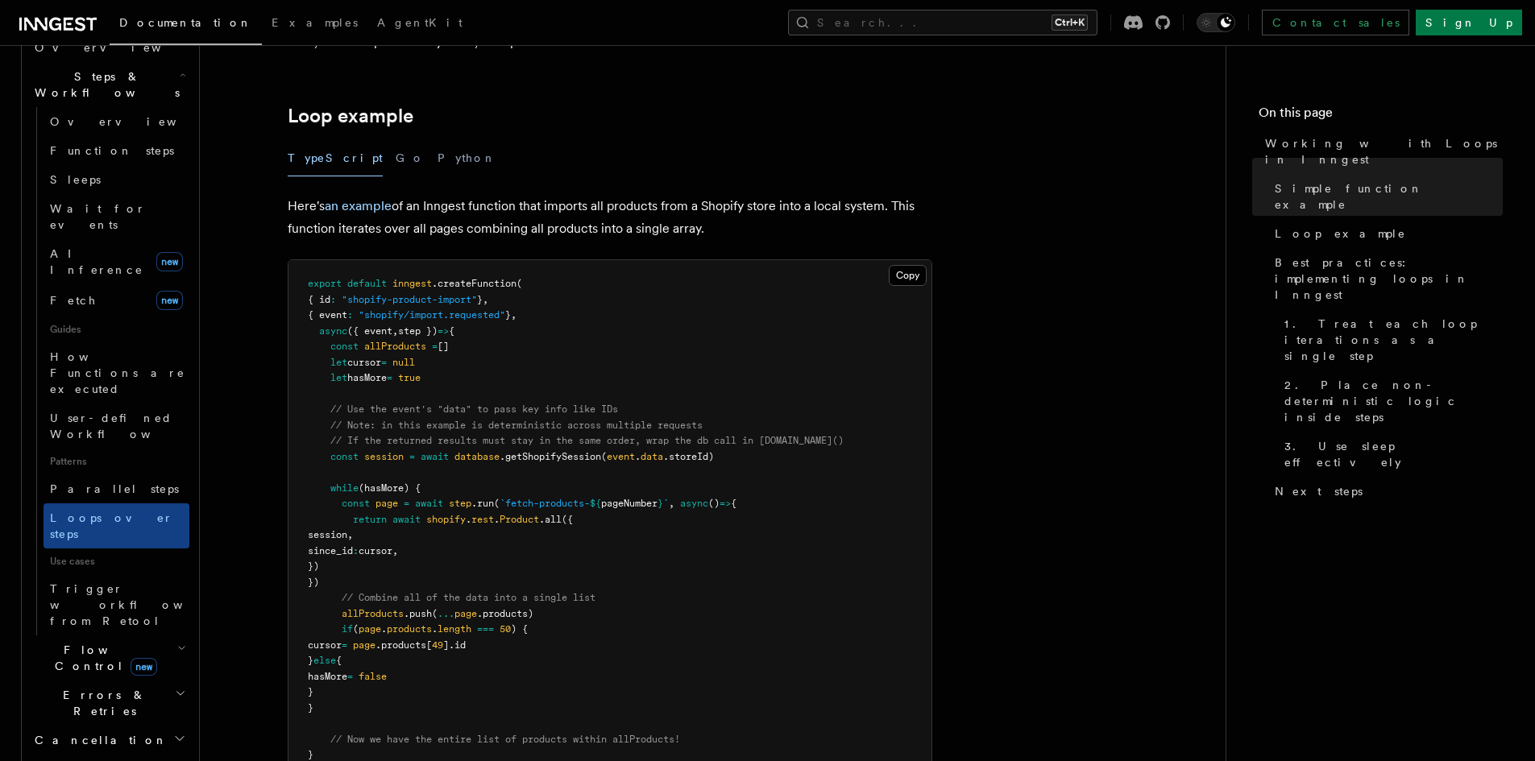
scroll to position [1492, 0]
